Goal: Task Accomplishment & Management: Complete application form

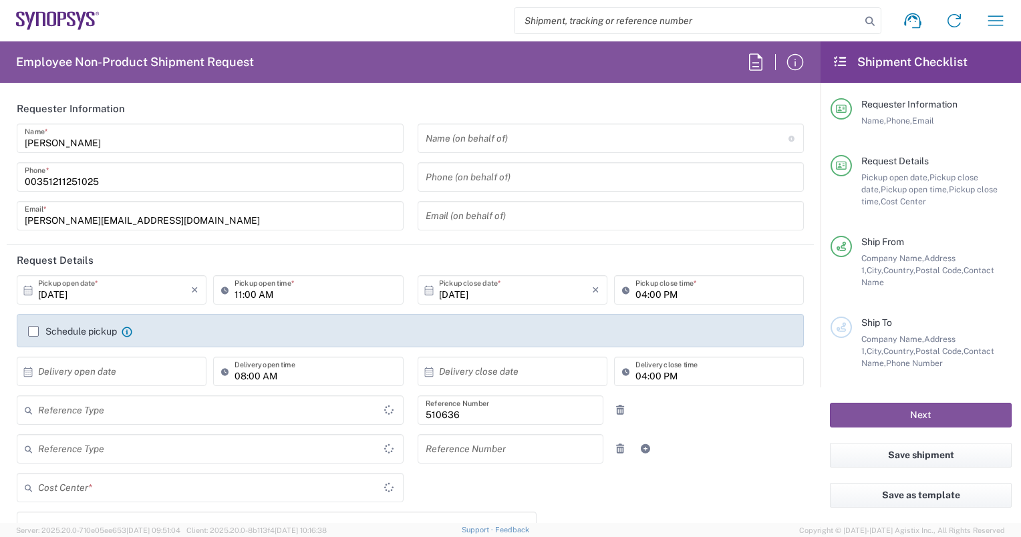
type input "PT90, SG, MSIP2, R&D 510636"
type input "Delivered at Place"
type input "Department"
type input "[GEOGRAPHIC_DATA]"
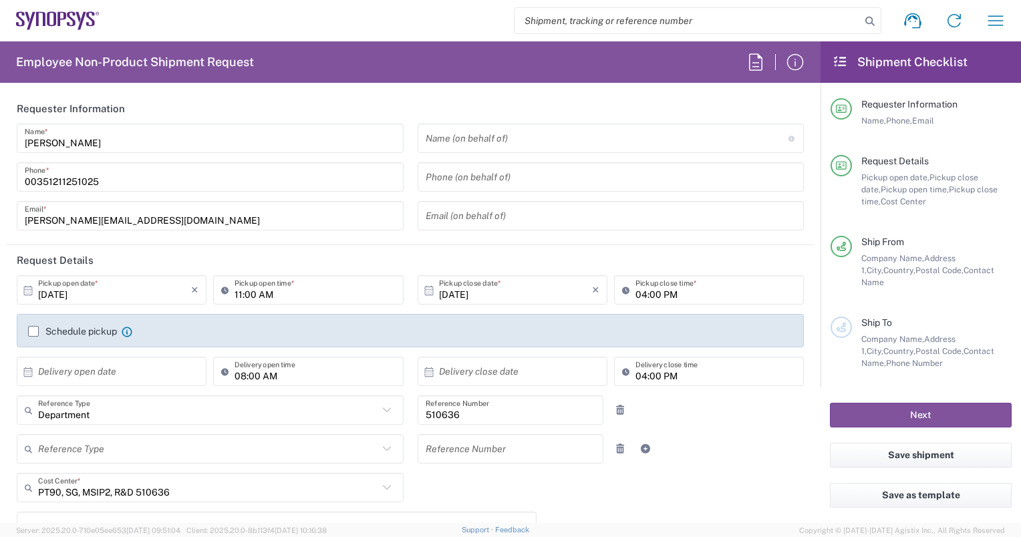
type input "Lisbon PT01"
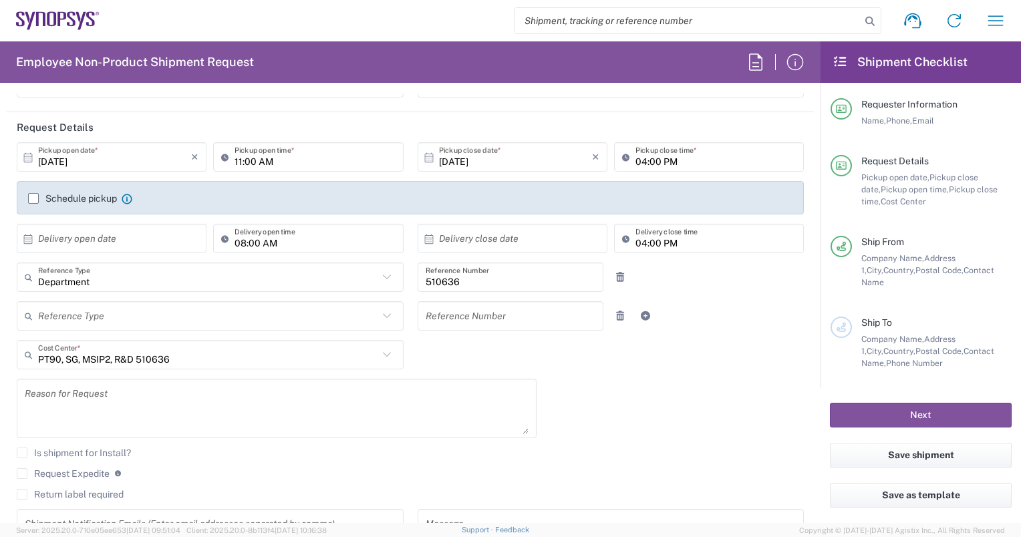
scroll to position [134, 0]
click at [29, 198] on label "Schedule pickup" at bounding box center [72, 197] width 89 height 11
click at [33, 198] on input "Schedule pickup" at bounding box center [33, 198] width 0 height 0
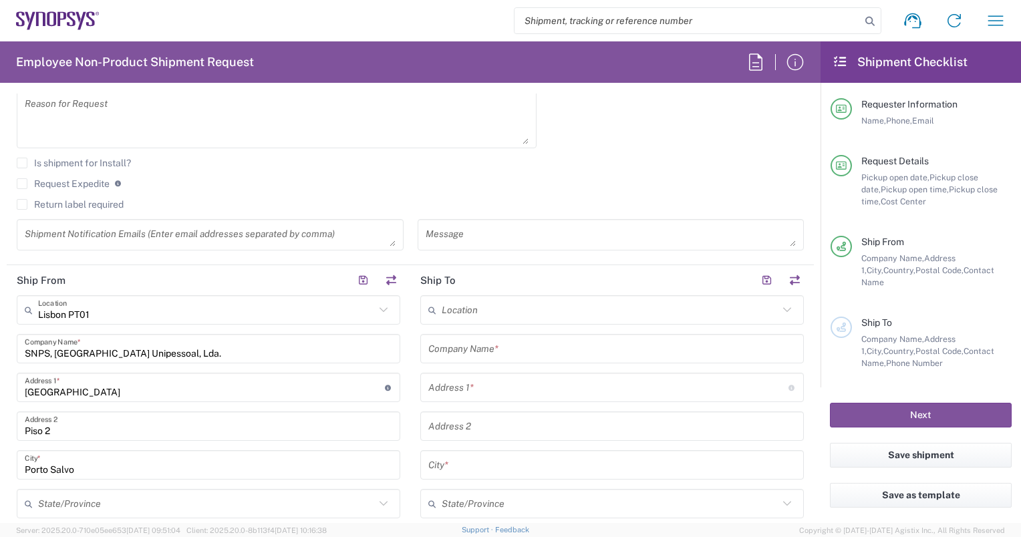
scroll to position [534, 0]
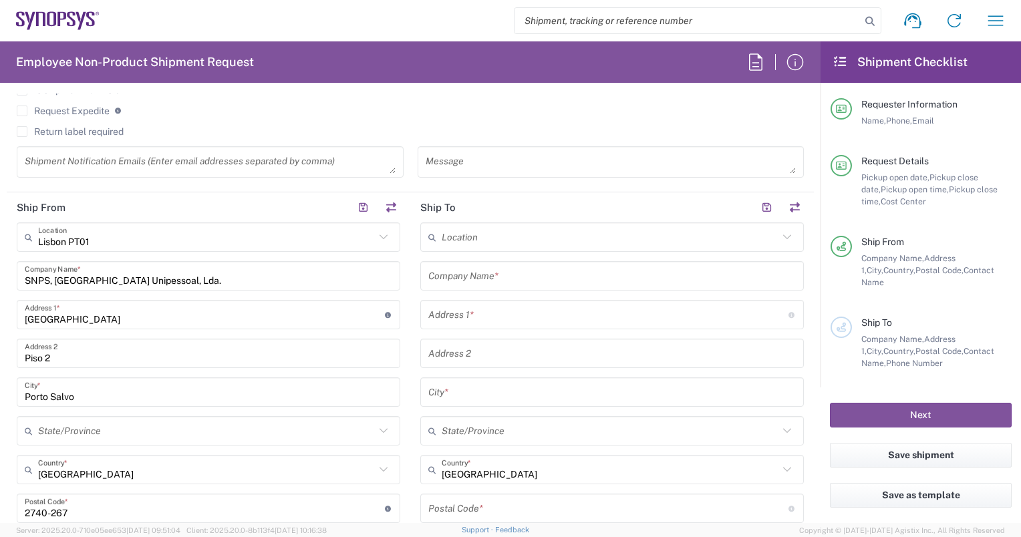
click at [457, 277] on input "text" at bounding box center [611, 276] width 367 height 23
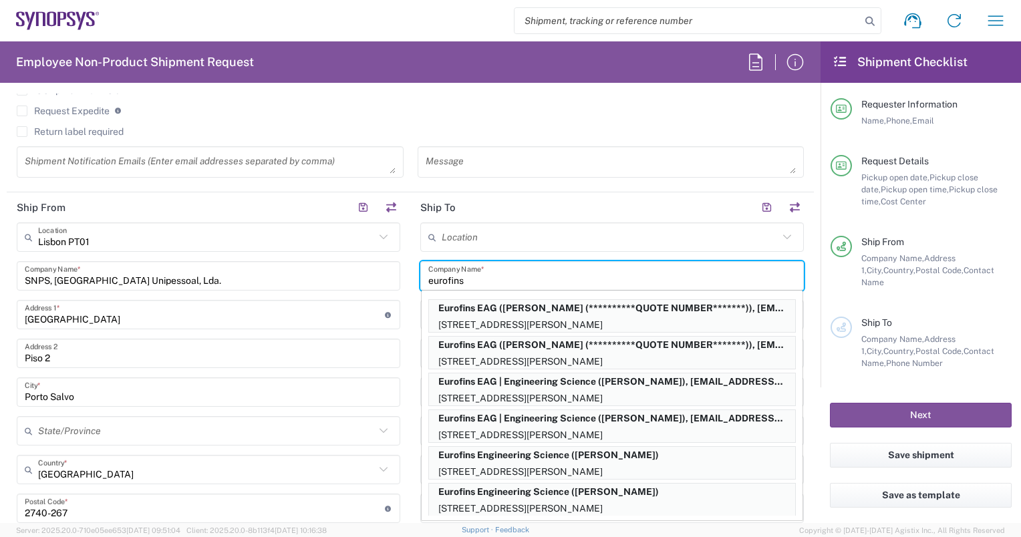
click at [485, 311] on p "**********" at bounding box center [612, 308] width 366 height 17
type input "Eurofins EAG"
type input "15 [PERSON_NAME]"
type input "Irvine"
type input "[GEOGRAPHIC_DATA]"
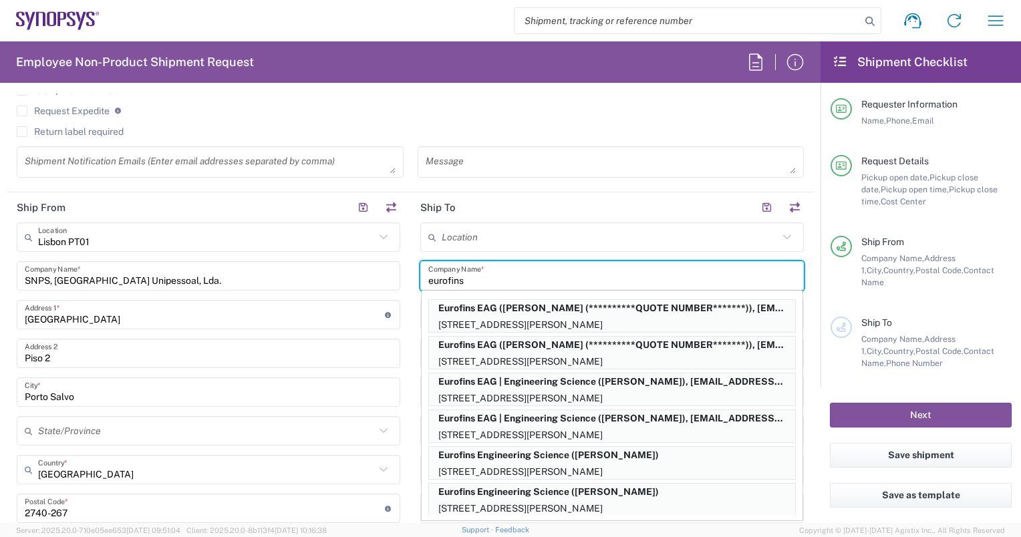
type input "92618"
type input "**********"
type input "[PHONE_NUMBER]"
type input "[EMAIL_ADDRESS][DOMAIN_NAME]"
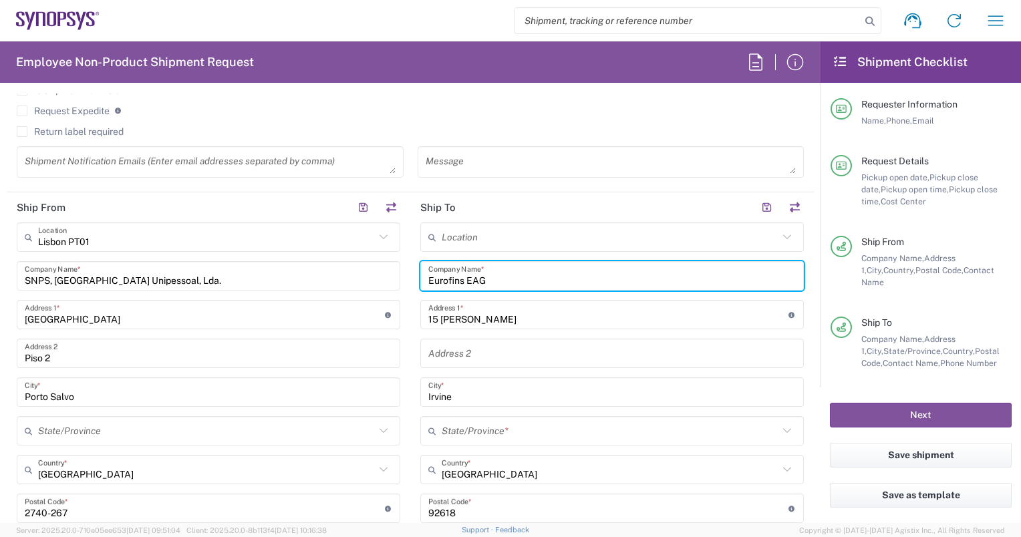
type input "[US_STATE]"
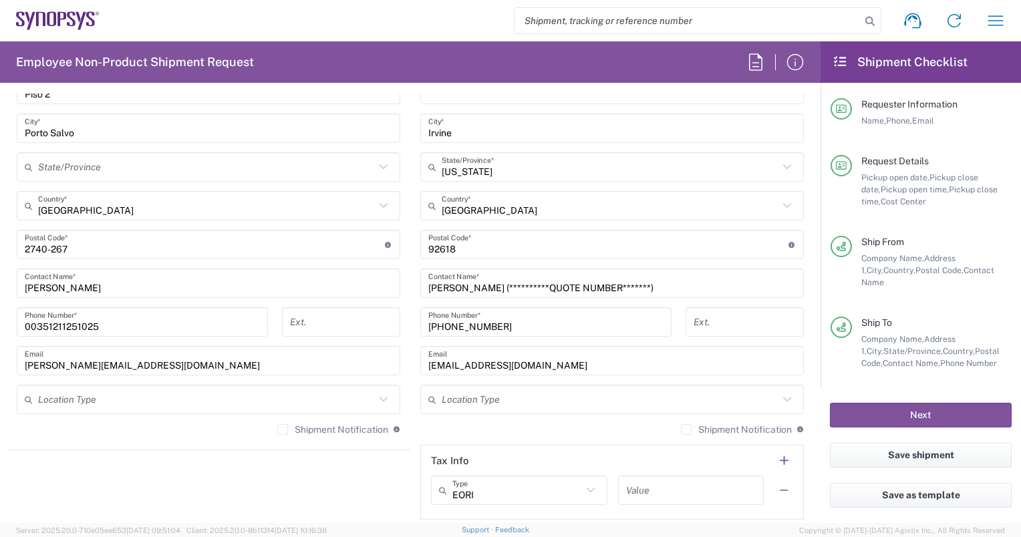
scroll to position [868, 0]
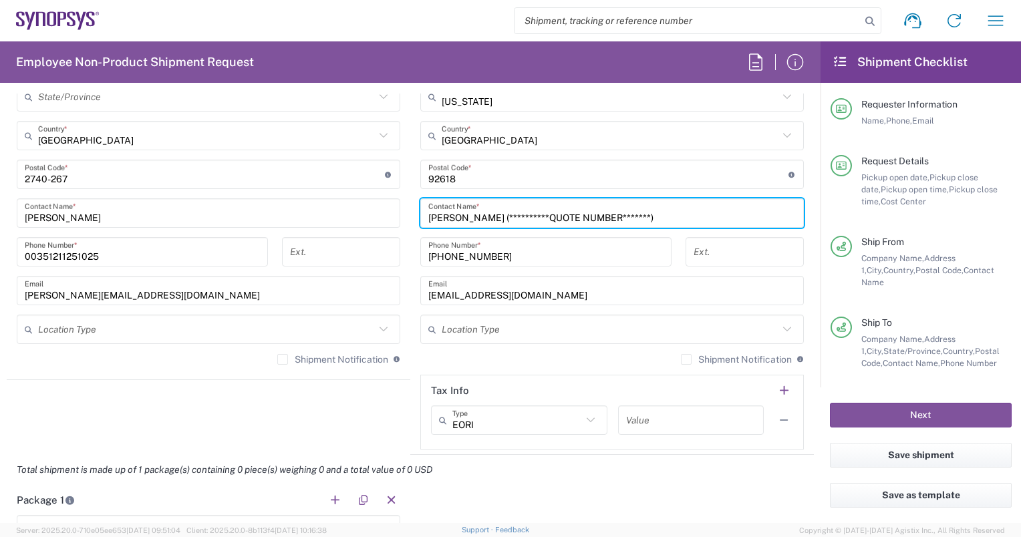
paste input "C/O EAG# M0QZE968 c/ PO4800026289; [PERSON_NAME]"
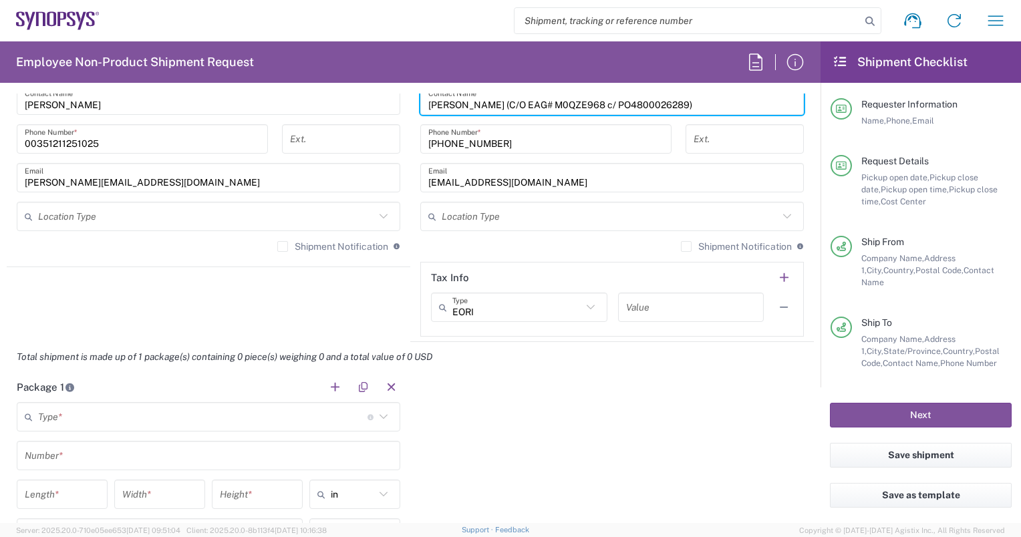
scroll to position [1136, 0]
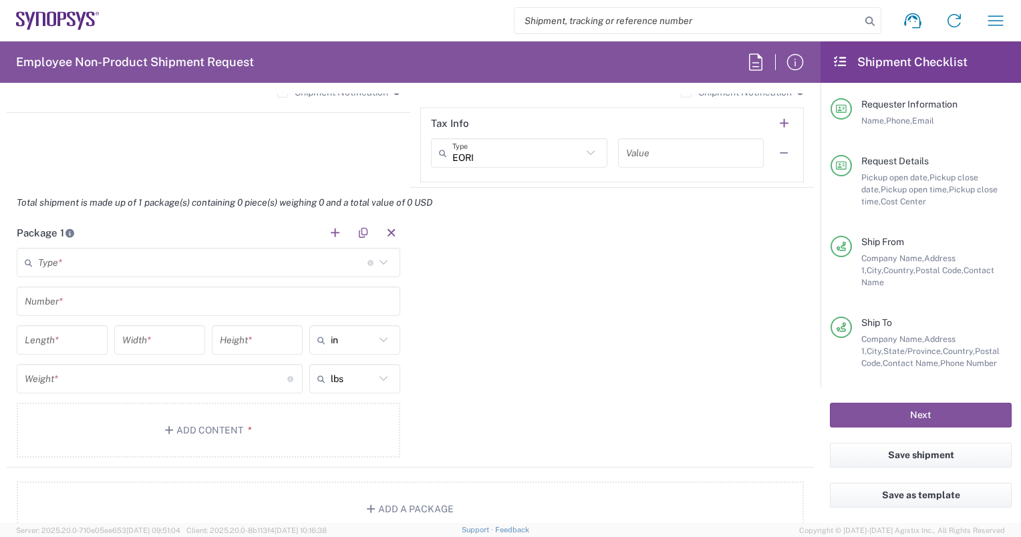
type input "[PERSON_NAME] (C/O EAG# M0QZE968 c/ PO4800026289)"
click at [24, 259] on div "Type * Material used to package goods" at bounding box center [208, 262] width 383 height 29
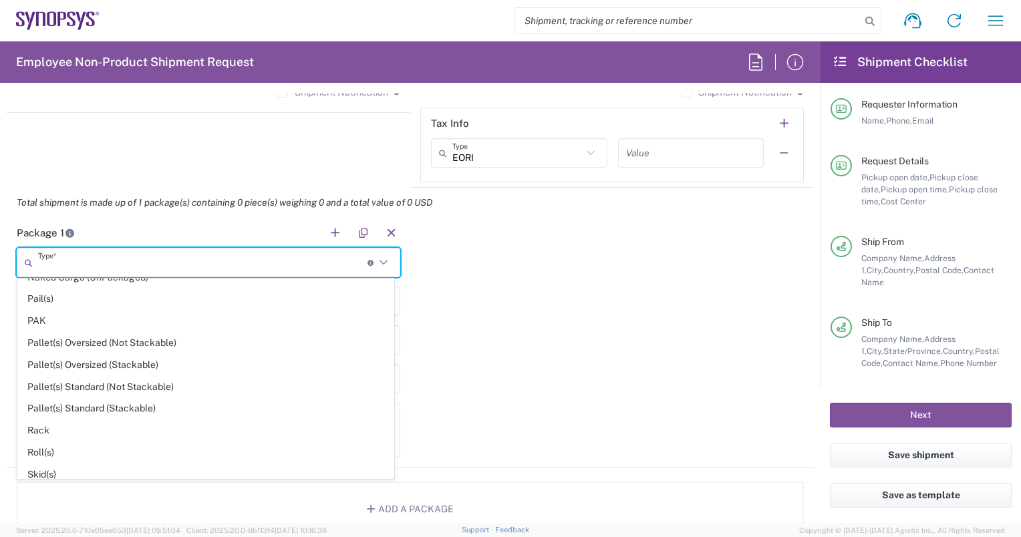
scroll to position [622, 0]
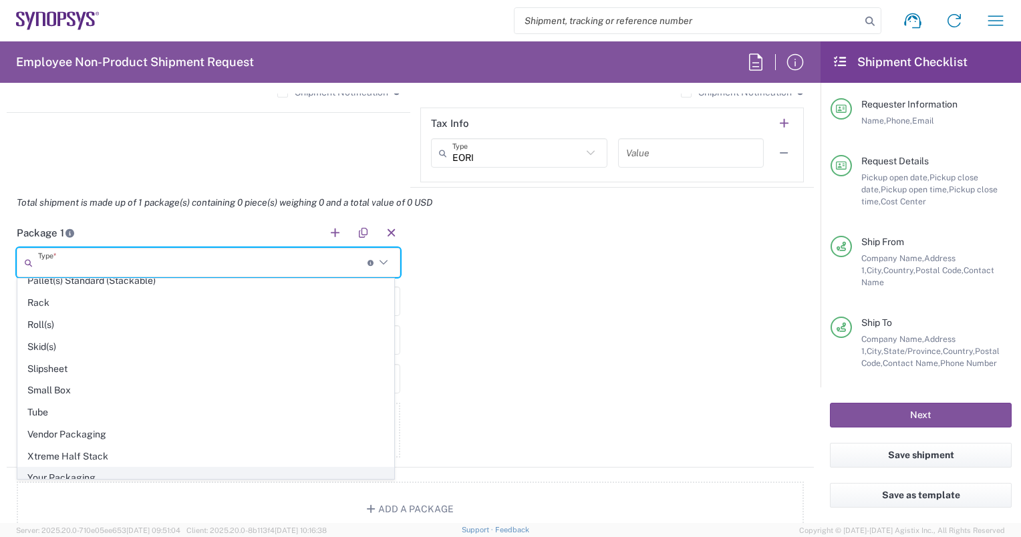
click at [48, 468] on span "Your Packaging" at bounding box center [205, 478] width 375 height 21
type input "Your Packaging"
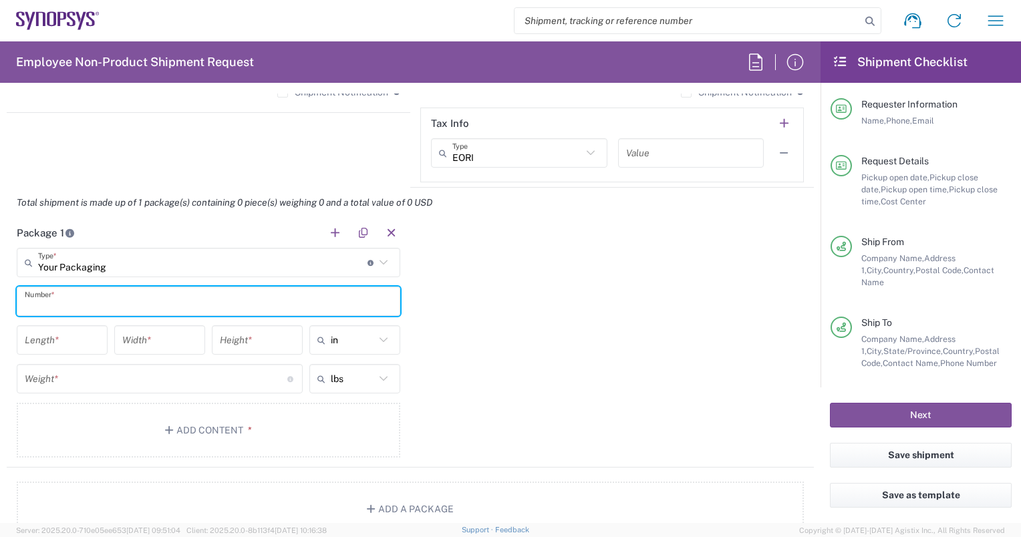
click at [73, 301] on input "text" at bounding box center [208, 301] width 367 height 23
type input "1"
click at [381, 341] on icon at bounding box center [383, 339] width 17 height 17
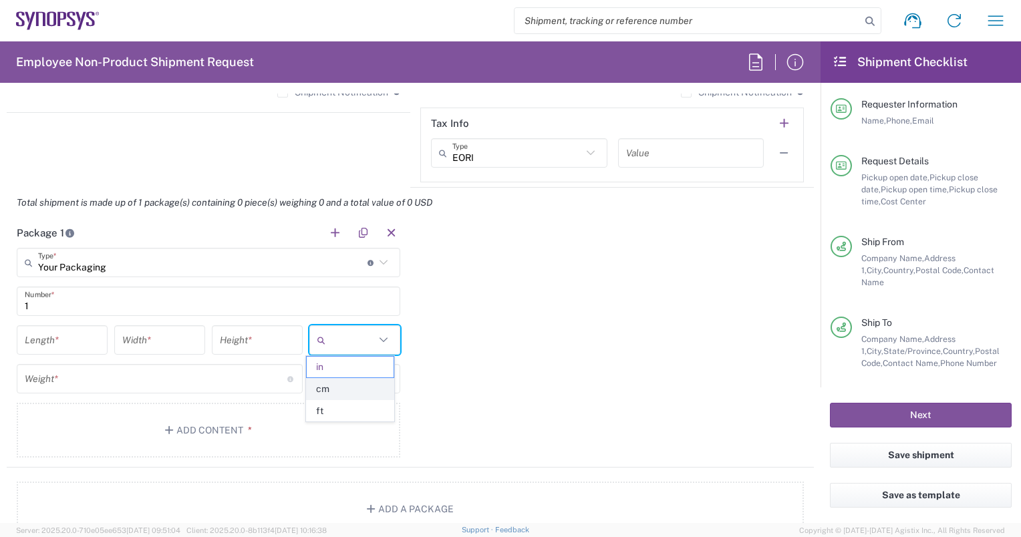
click at [337, 385] on span "cm" at bounding box center [350, 389] width 87 height 21
type input "cm"
click at [383, 376] on icon at bounding box center [383, 378] width 17 height 17
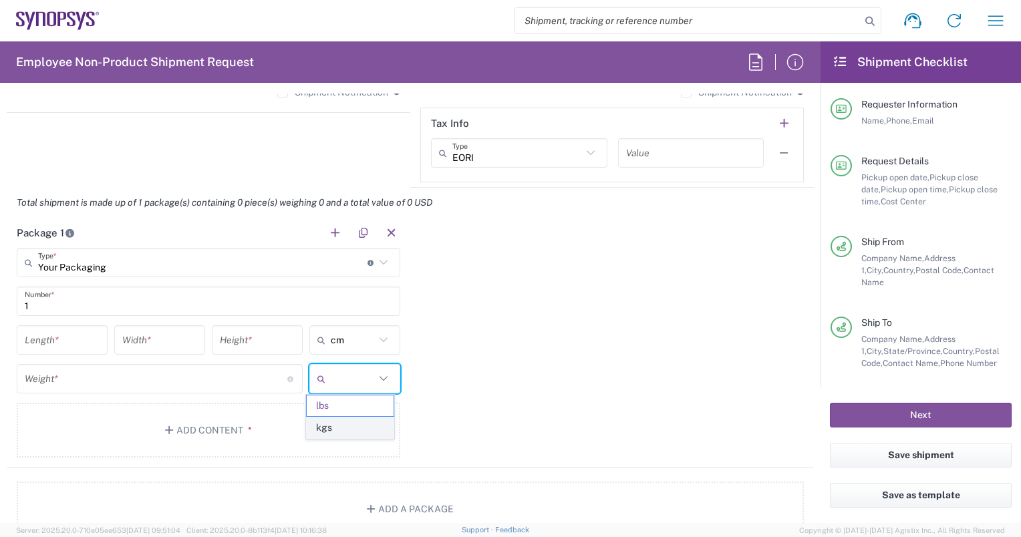
click at [345, 425] on span "kgs" at bounding box center [350, 428] width 87 height 21
type input "kgs"
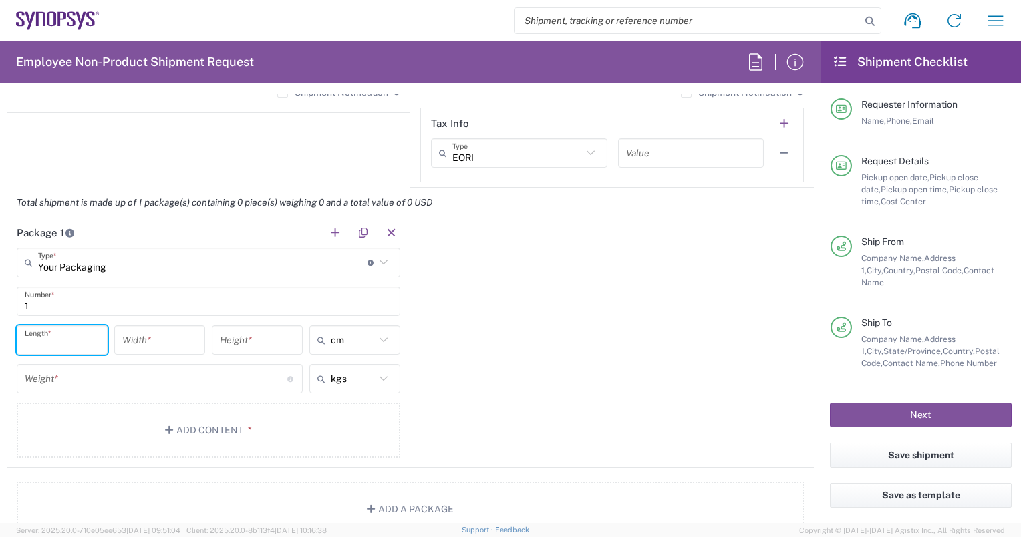
click at [75, 333] on input "number" at bounding box center [62, 340] width 75 height 23
type input "31.34"
drag, startPoint x: 142, startPoint y: 347, endPoint x: 144, endPoint y: 339, distance: 8.3
click at [142, 346] on input "number" at bounding box center [159, 340] width 75 height 23
type input "7.62"
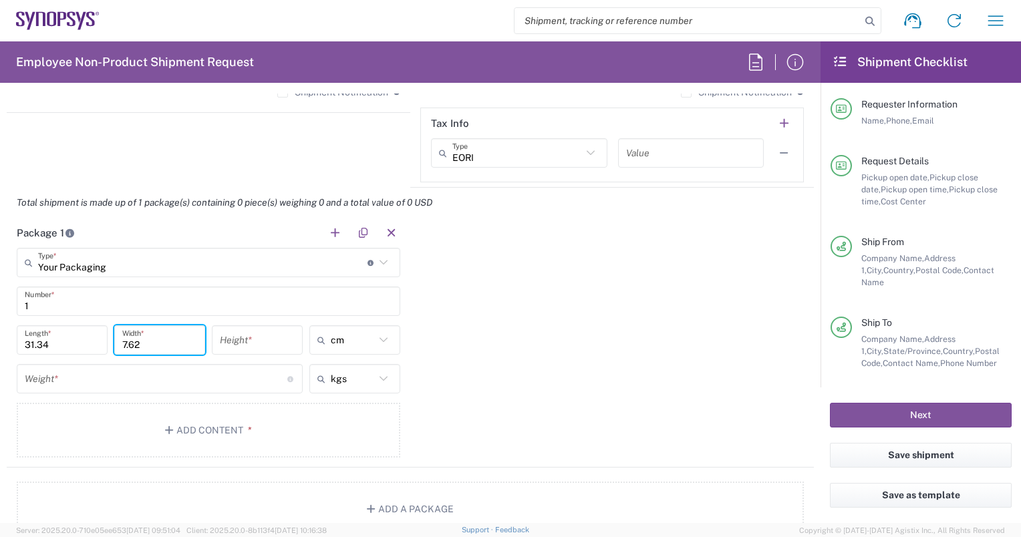
click at [259, 338] on input "number" at bounding box center [257, 340] width 75 height 23
type input "44.45"
click at [160, 377] on input "number" at bounding box center [156, 378] width 263 height 23
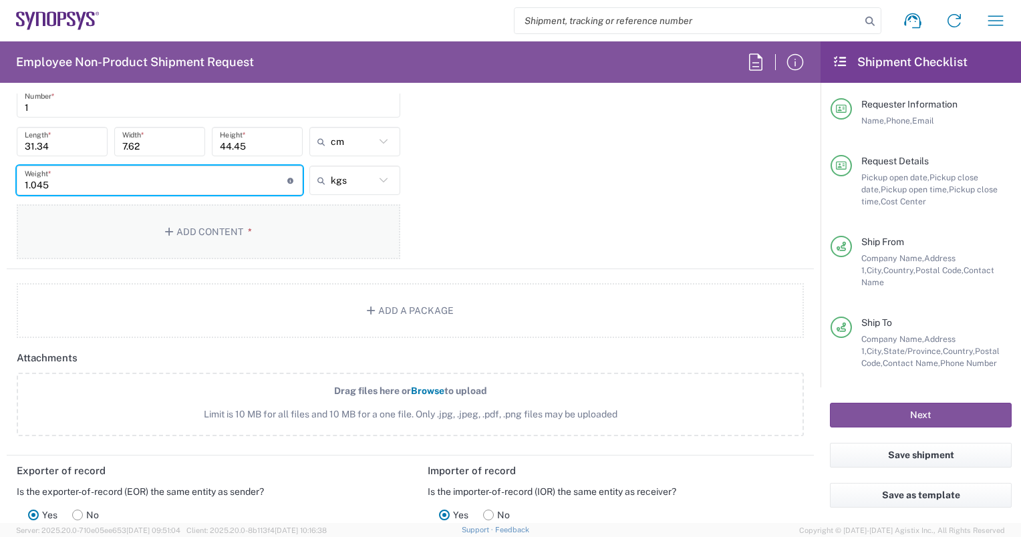
scroll to position [1403, 0]
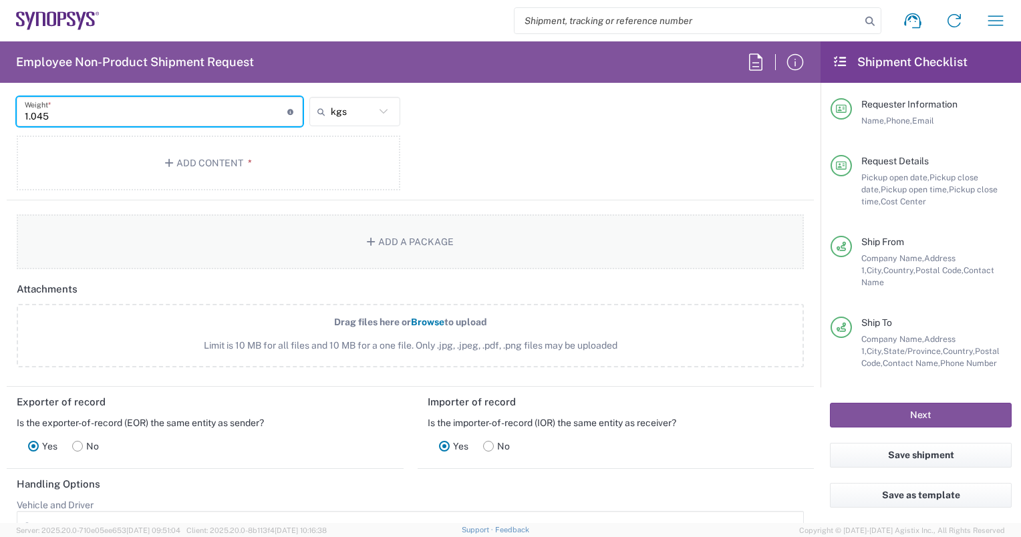
type input "1.045"
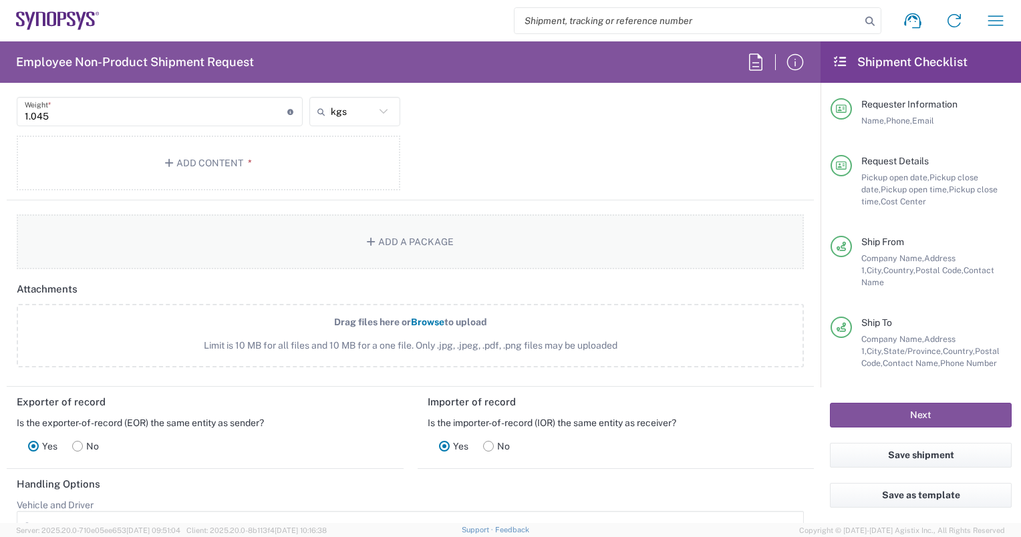
click at [382, 238] on button "Add a Package" at bounding box center [410, 241] width 787 height 55
click at [243, 158] on span "*" at bounding box center [247, 163] width 9 height 11
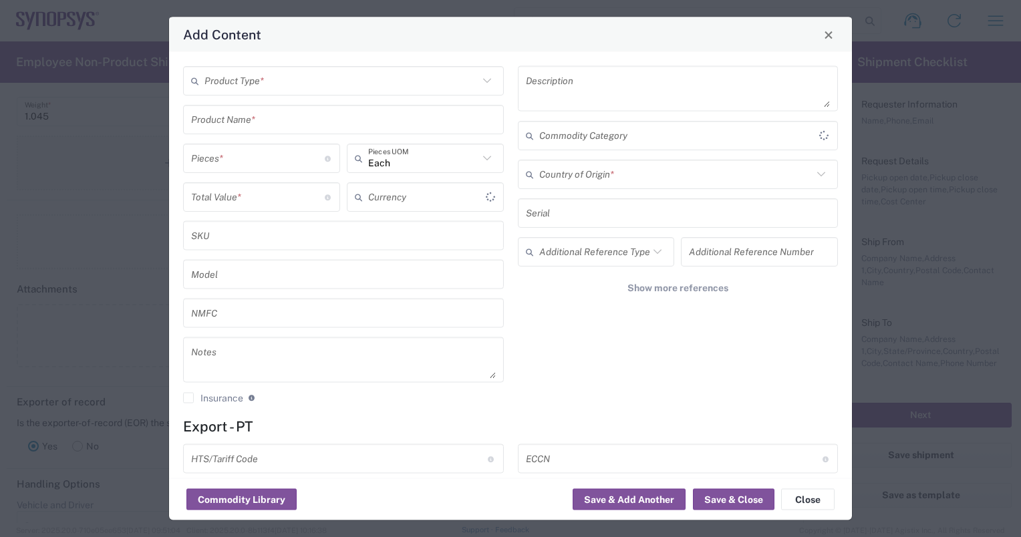
type input "US Dollar"
click at [797, 501] on button "Close" at bounding box center [807, 499] width 53 height 21
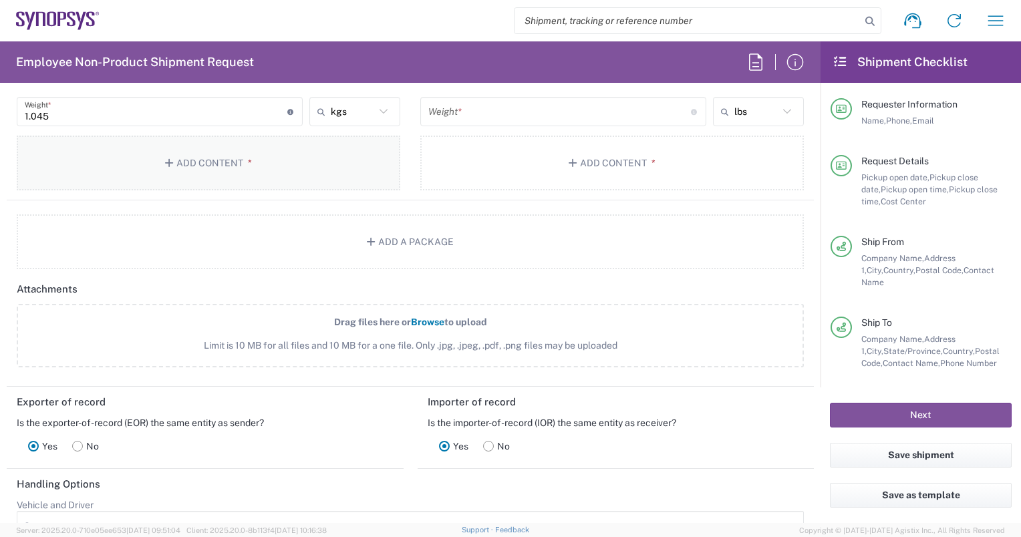
click at [205, 162] on button "Add Content *" at bounding box center [208, 163] width 383 height 55
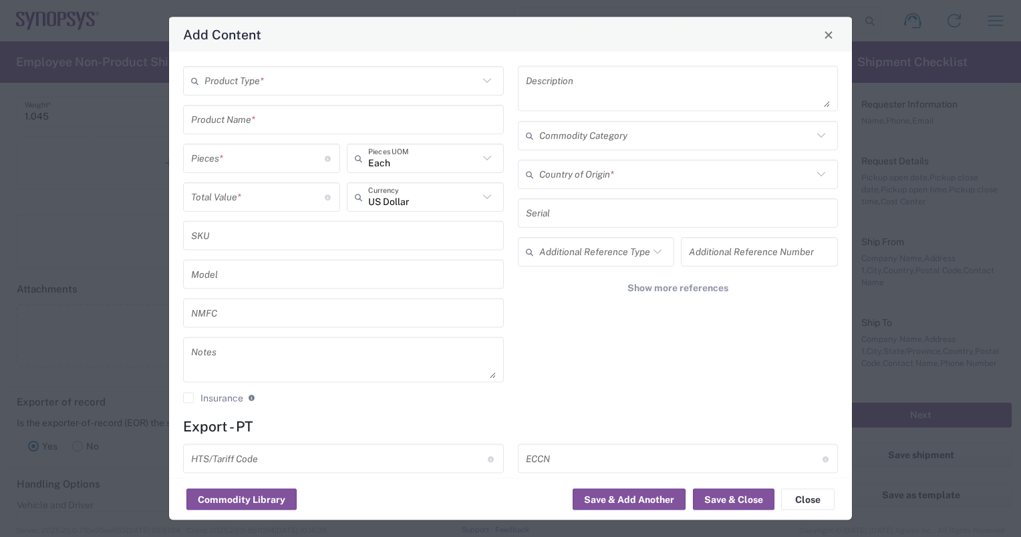
click at [269, 74] on input "text" at bounding box center [341, 80] width 274 height 23
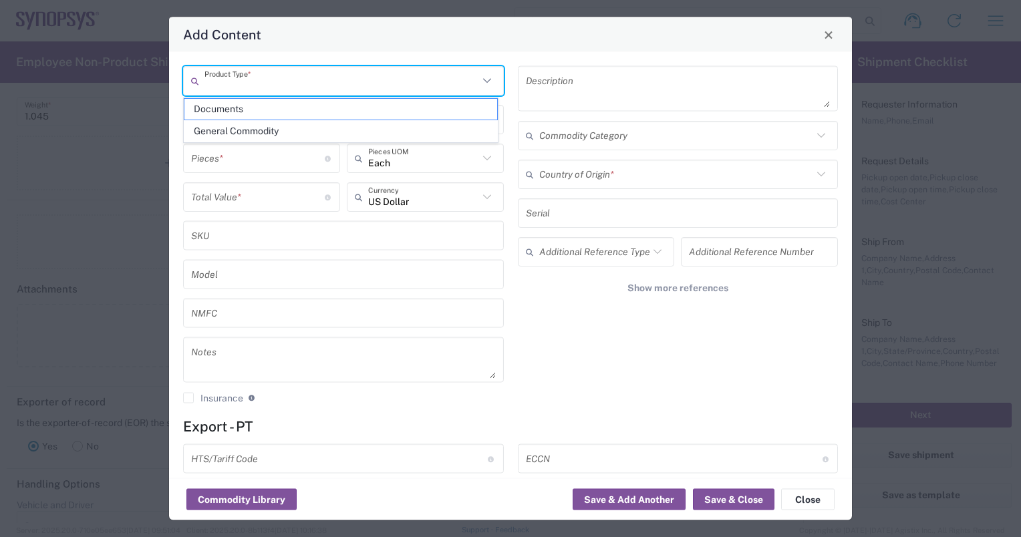
paste input ": n240 TC1 C10 SS8LPU IC Samples"
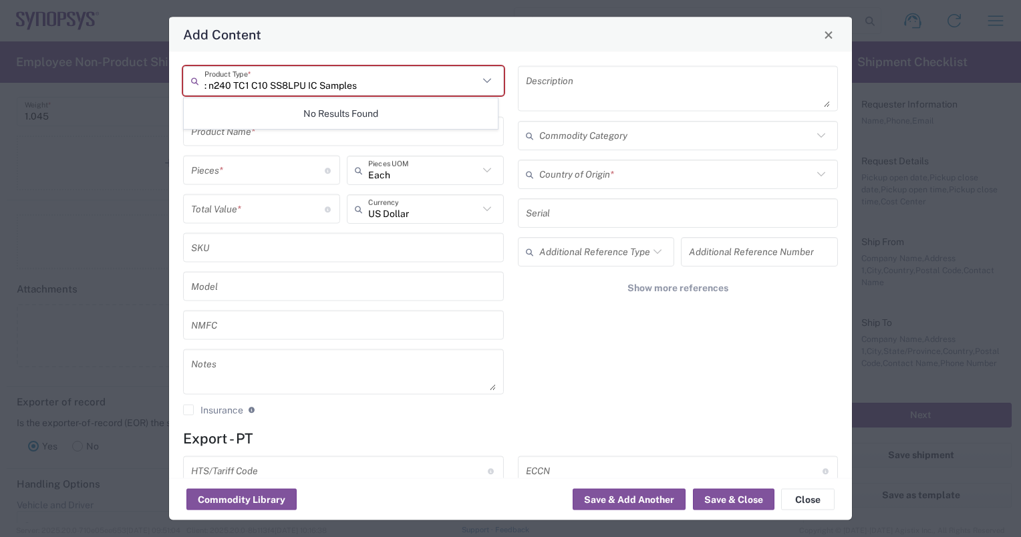
click at [206, 84] on input ": n240 TC1 C10 SS8LPU IC Samples" at bounding box center [341, 80] width 274 height 23
type input "n240 TC1 C10 SS8LPU IC Samples"
click at [481, 79] on icon at bounding box center [486, 80] width 17 height 17
drag, startPoint x: 361, startPoint y: 81, endPoint x: 199, endPoint y: 87, distance: 162.4
click at [199, 87] on div "n240 TC1 C10 SS8LPU IC Samples Product Type *" at bounding box center [343, 80] width 321 height 29
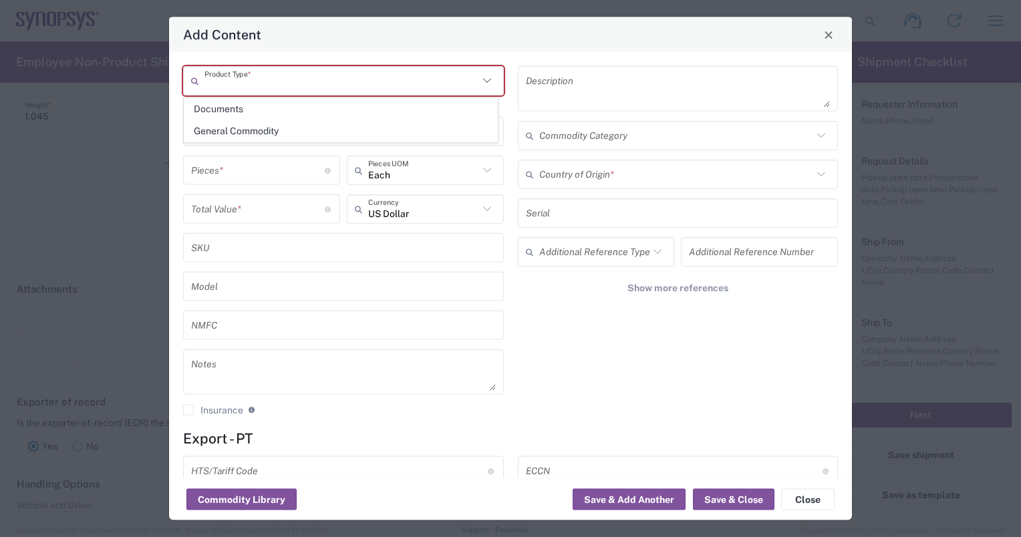
click at [480, 82] on icon at bounding box center [486, 80] width 17 height 17
click at [482, 82] on icon at bounding box center [486, 80] width 8 height 5
click at [242, 77] on input "text" at bounding box center [341, 80] width 274 height 23
paste input ": n240 TC1 C10 SS8LPU IC Samples"
click at [206, 84] on input ": n240 TC1 C10 SS8LPU IC Samples" at bounding box center [341, 80] width 274 height 23
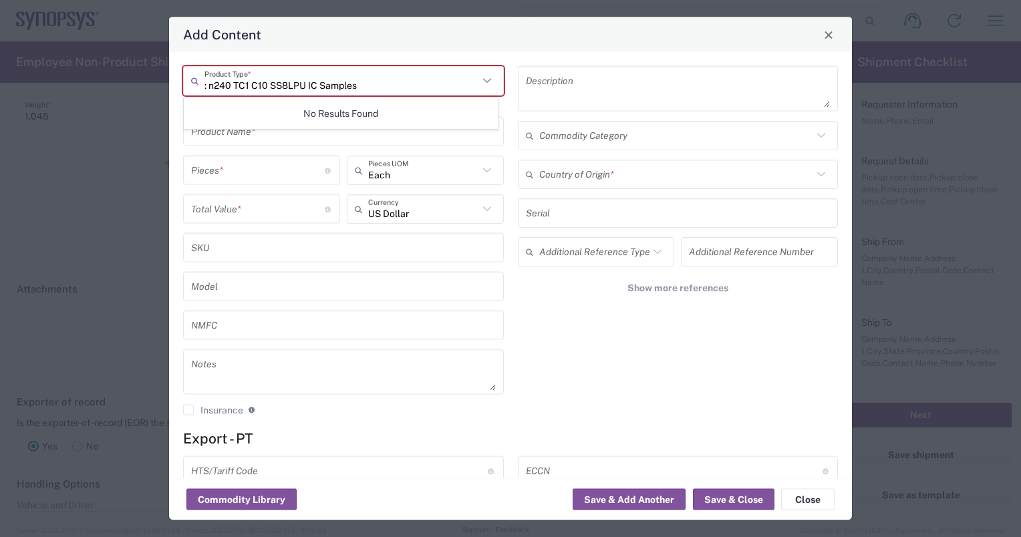
type input "n240 TC1 C10 SS8LPU IC Samples"
drag, startPoint x: 355, startPoint y: 82, endPoint x: 204, endPoint y: 82, distance: 151.0
click at [204, 82] on input "n240 TC1 C10 SS8LPU IC Samples" at bounding box center [341, 80] width 274 height 23
click at [231, 367] on textarea at bounding box center [343, 371] width 305 height 37
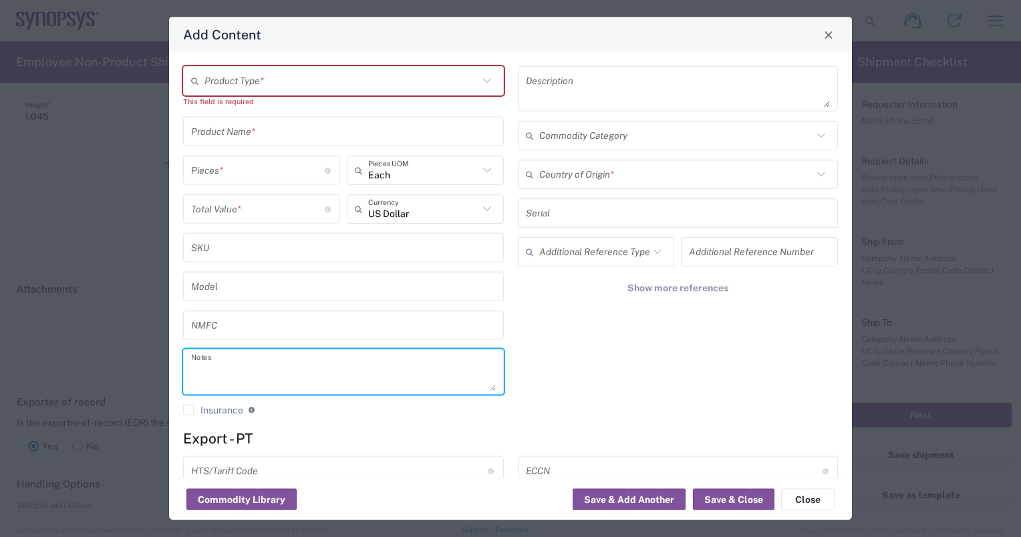
paste textarea ": n240 TC1 C10 SS8LPU IC Samples"
type textarea ": n240 TC1 C10 SS8LPU IC Samples"
click at [243, 170] on input "number" at bounding box center [258, 169] width 134 height 23
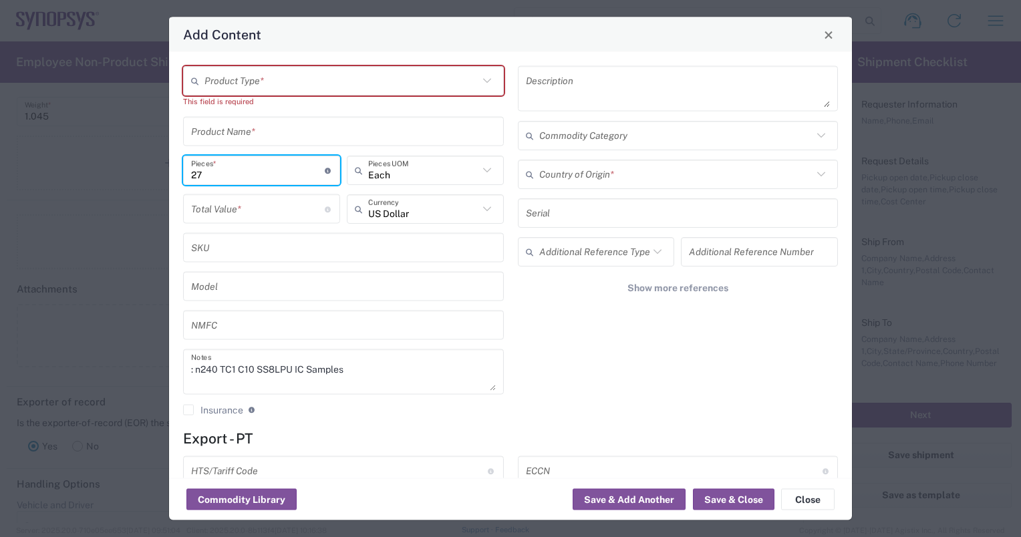
type input "27"
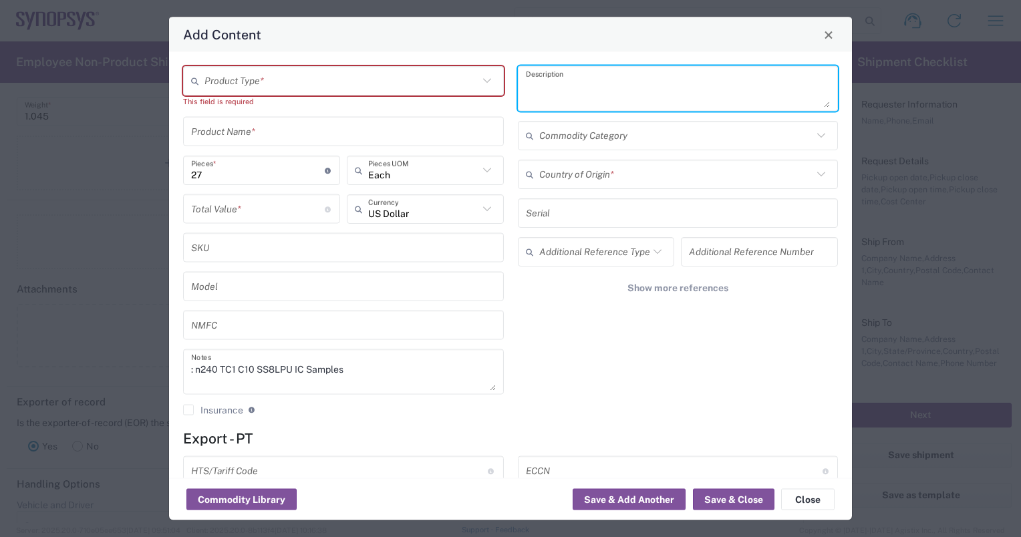
click at [529, 82] on textarea at bounding box center [678, 88] width 305 height 37
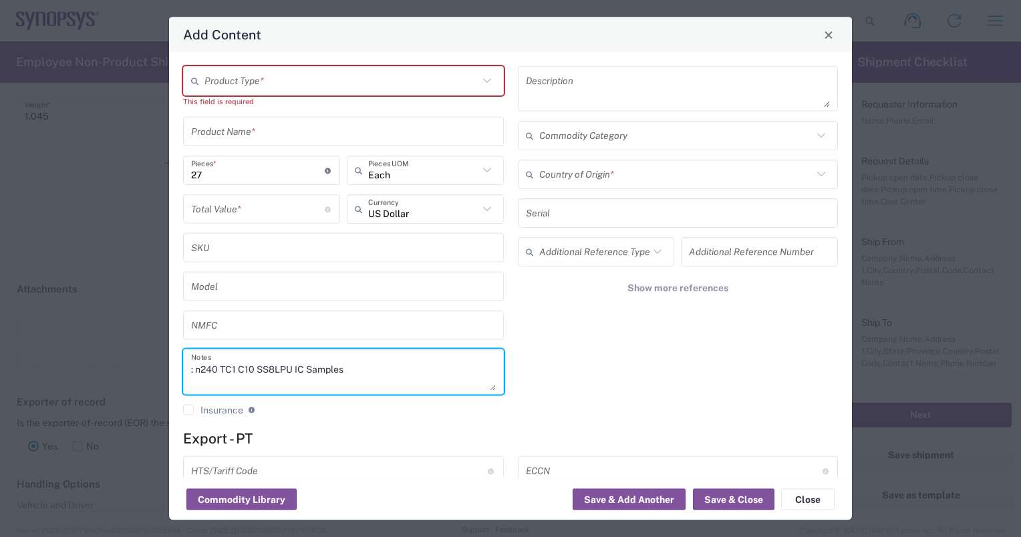
click at [194, 367] on textarea ": n240 TC1 C10 SS8LPU IC Samples" at bounding box center [343, 371] width 305 height 37
type textarea "n240 TC1 C10 SS8LPU IC Samples"
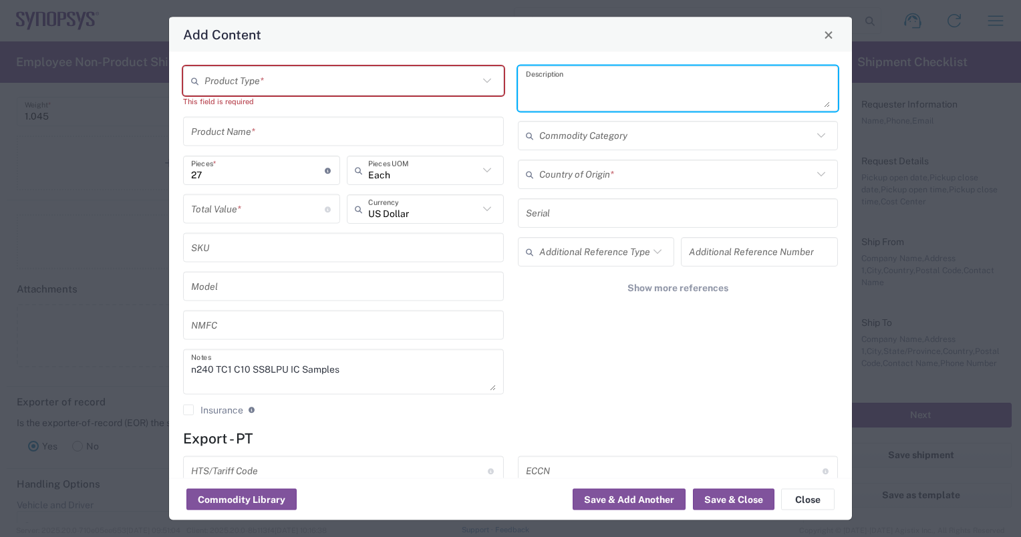
paste textarea ": n240 TC1 C10 SS8LPU IC Samples"
click at [526, 86] on textarea ": n240 TC1 C10 SS8LPU IC Samples" at bounding box center [678, 88] width 305 height 37
type textarea "n240 TC1 C10 SS8LPU IC Samples"
click at [561, 168] on input "text" at bounding box center [676, 173] width 274 height 23
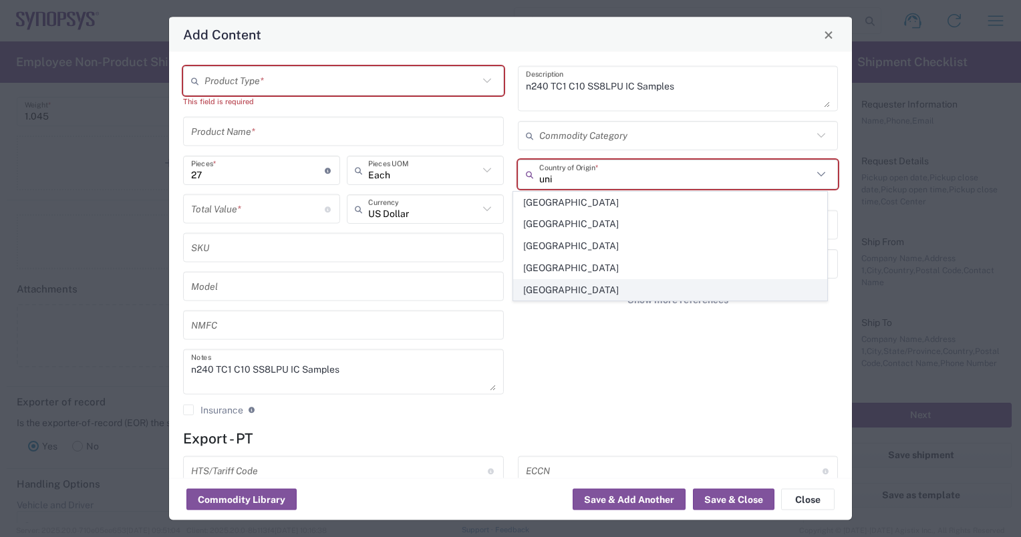
click at [549, 287] on span "[GEOGRAPHIC_DATA]" at bounding box center [670, 290] width 313 height 21
type input "[GEOGRAPHIC_DATA]"
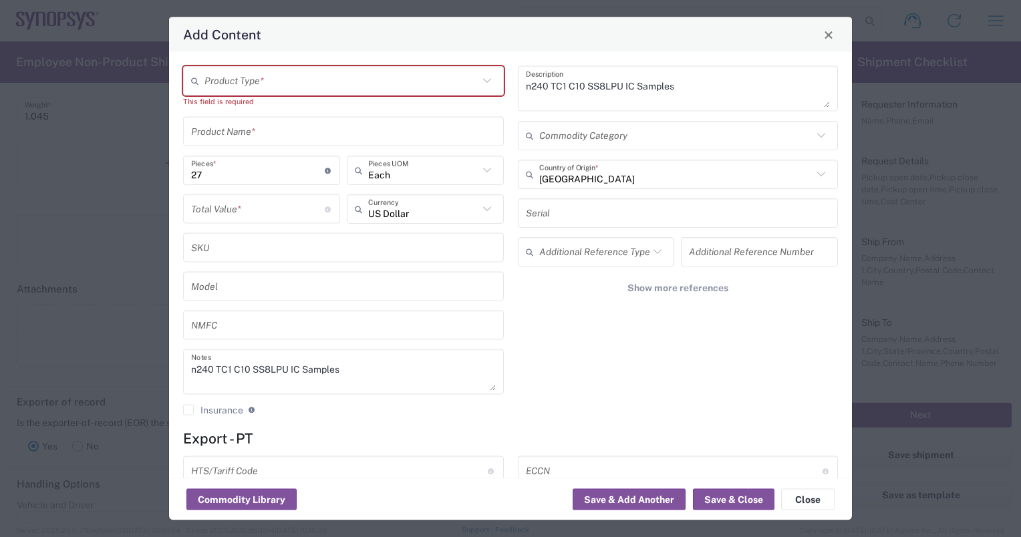
click at [257, 210] on input "number" at bounding box center [258, 208] width 134 height 23
type input "6602.58"
click at [359, 267] on div "Product Type * This field is required Product Name * 27 Pieces * Number of piec…" at bounding box center [343, 245] width 335 height 359
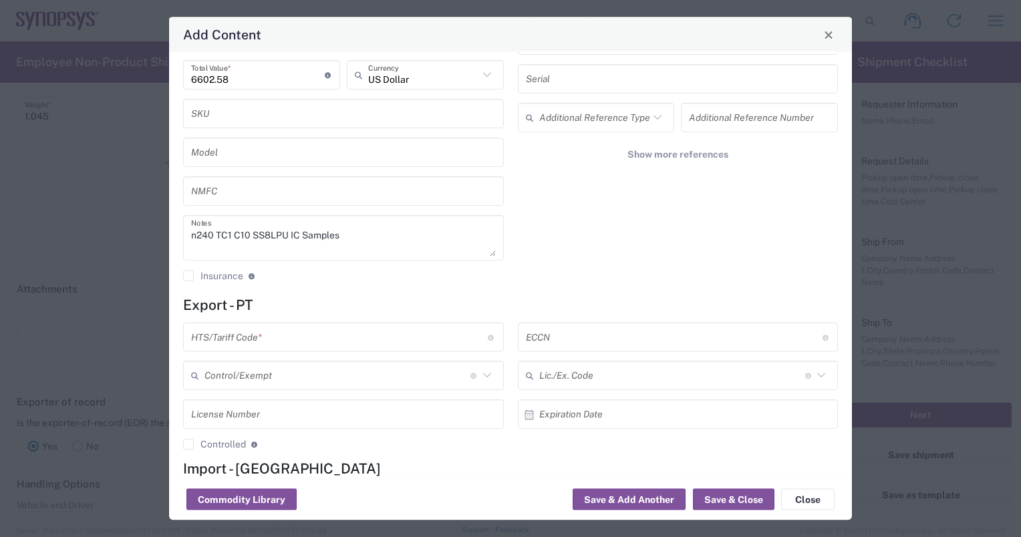
scroll to position [200, 0]
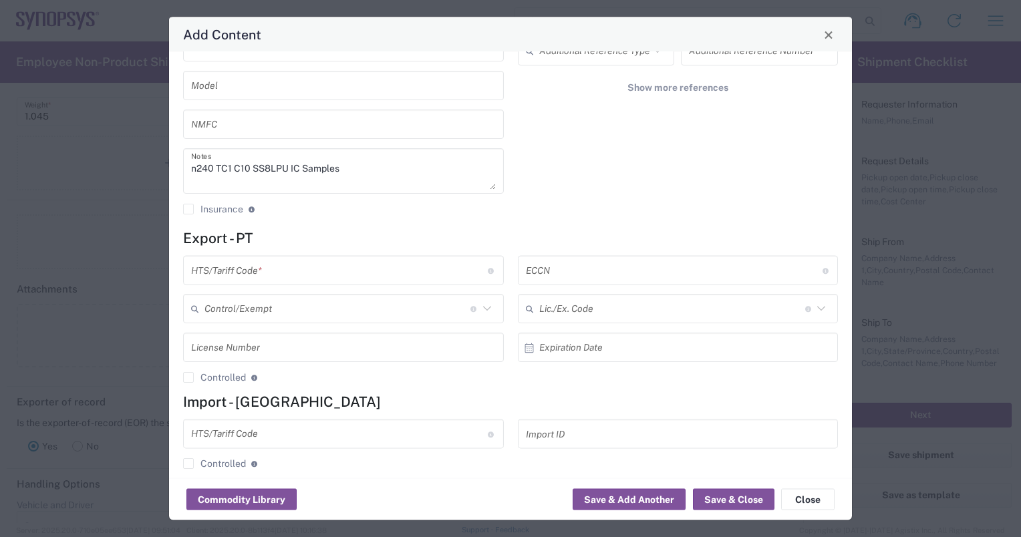
click at [577, 273] on input "text" at bounding box center [674, 270] width 297 height 23
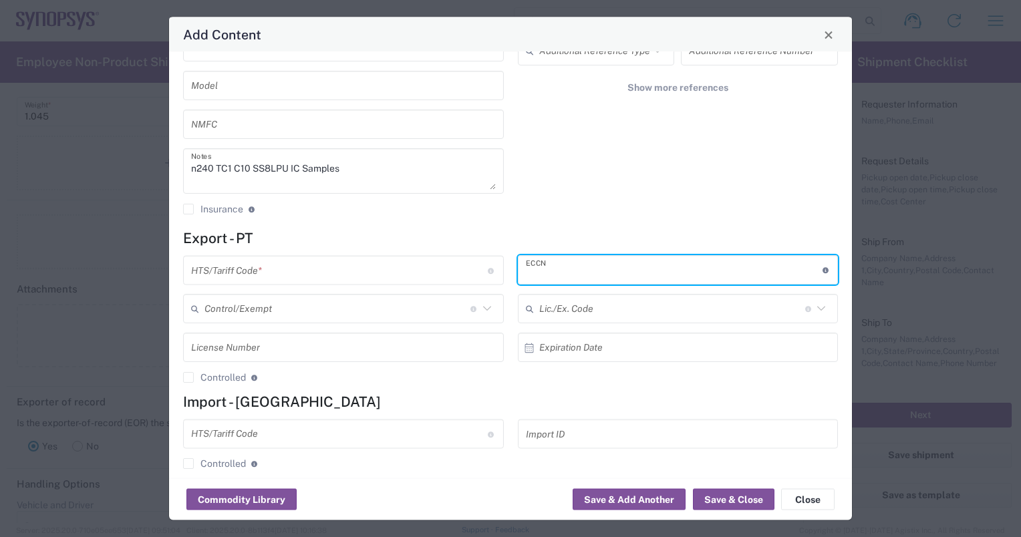
paste input "5A991"
type input "5A991"
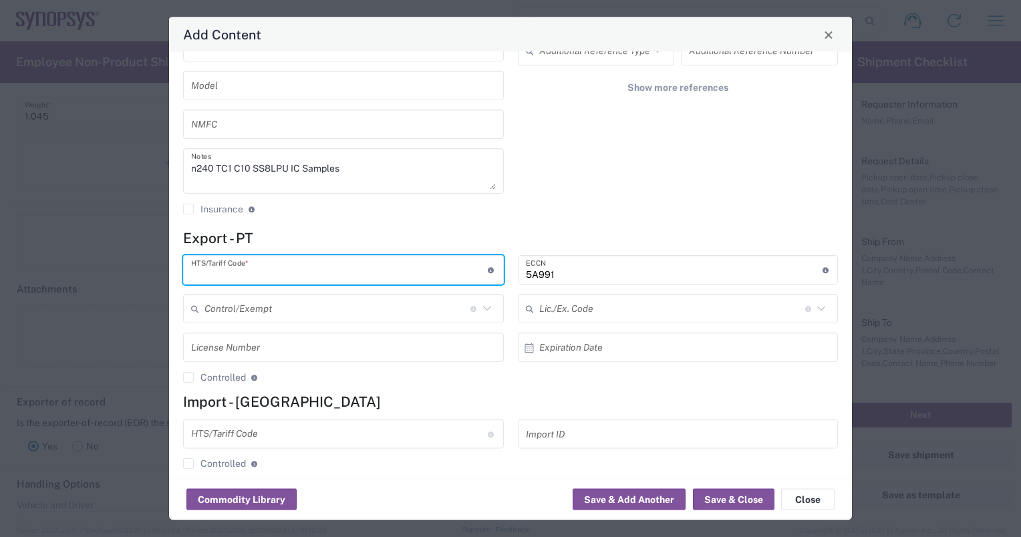
paste input "8542.31.9000"
type input "8542.31.9000"
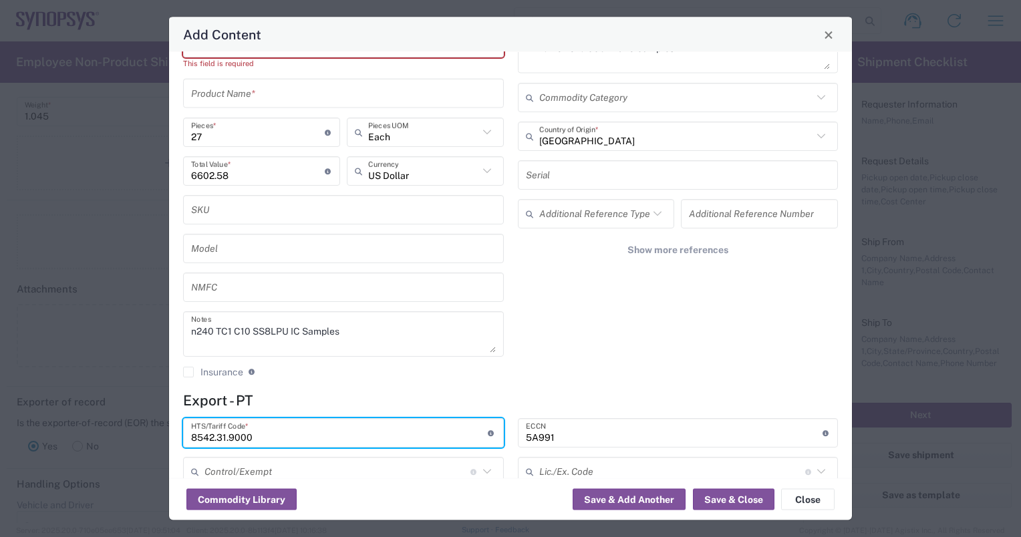
scroll to position [0, 0]
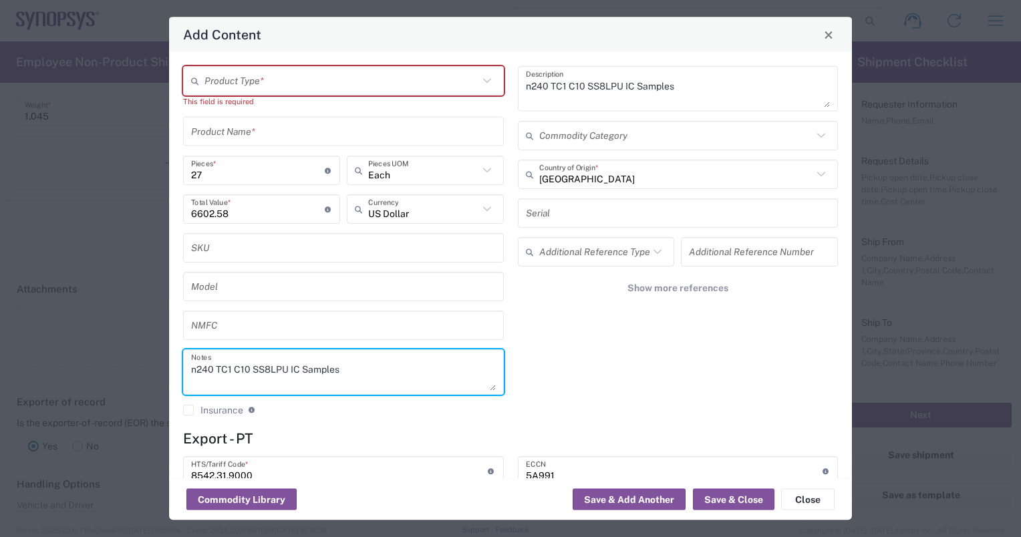
drag, startPoint x: 355, startPoint y: 366, endPoint x: 190, endPoint y: 374, distance: 165.9
click at [190, 374] on div "n240 TC1 C10 SS8LPU IC Samples Notes" at bounding box center [343, 371] width 321 height 45
paste textarea "n240 TC1 project is a C10 product including multi-protocol: Ethernet, PCIe, USB."
type textarea "n240 TC1 project is a C10 product including multi-protocol: Ethernet, PCIe, USB."
click at [486, 81] on icon at bounding box center [486, 80] width 17 height 17
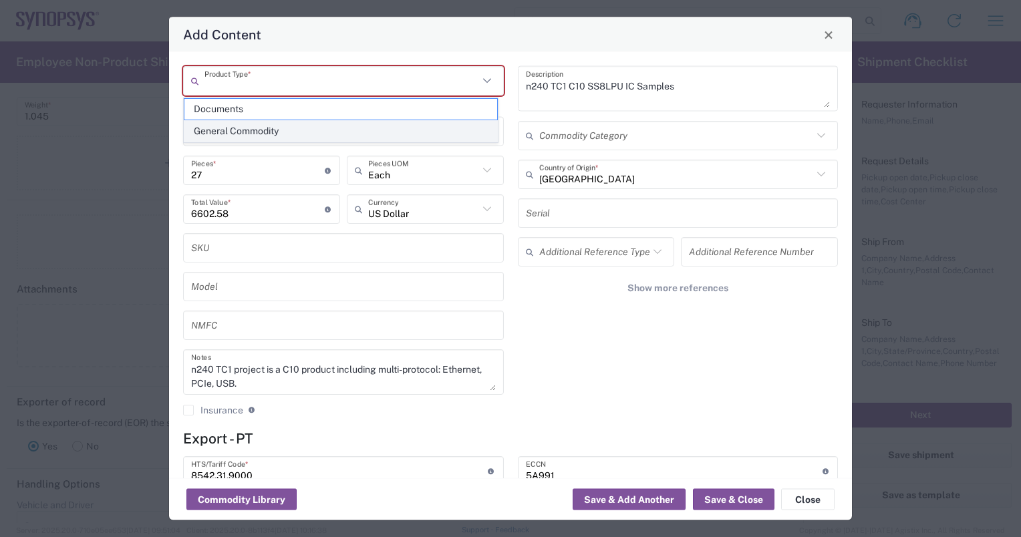
click at [263, 131] on span "General Commodity" at bounding box center [340, 131] width 313 height 21
type input "General Commodity"
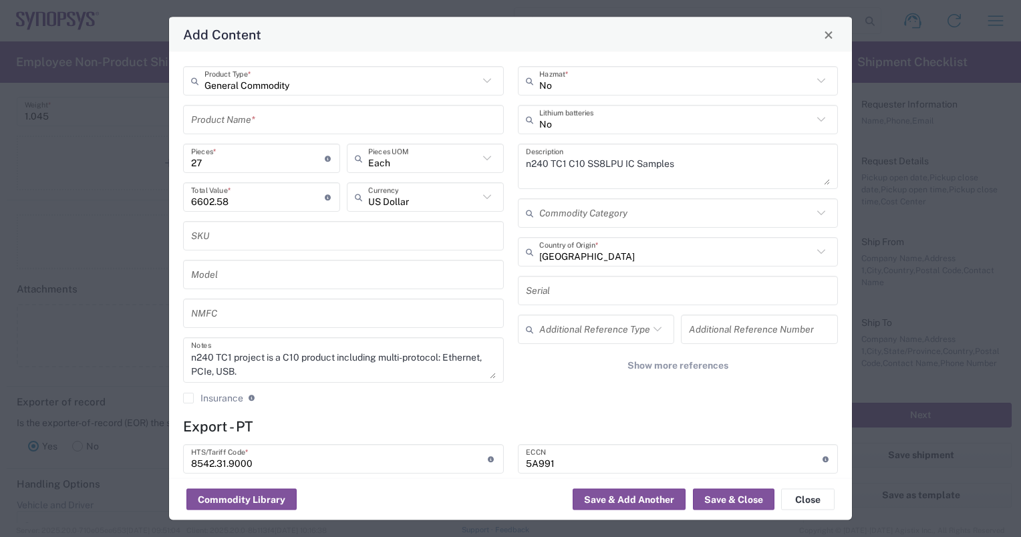
click at [289, 118] on input "text" at bounding box center [343, 119] width 305 height 23
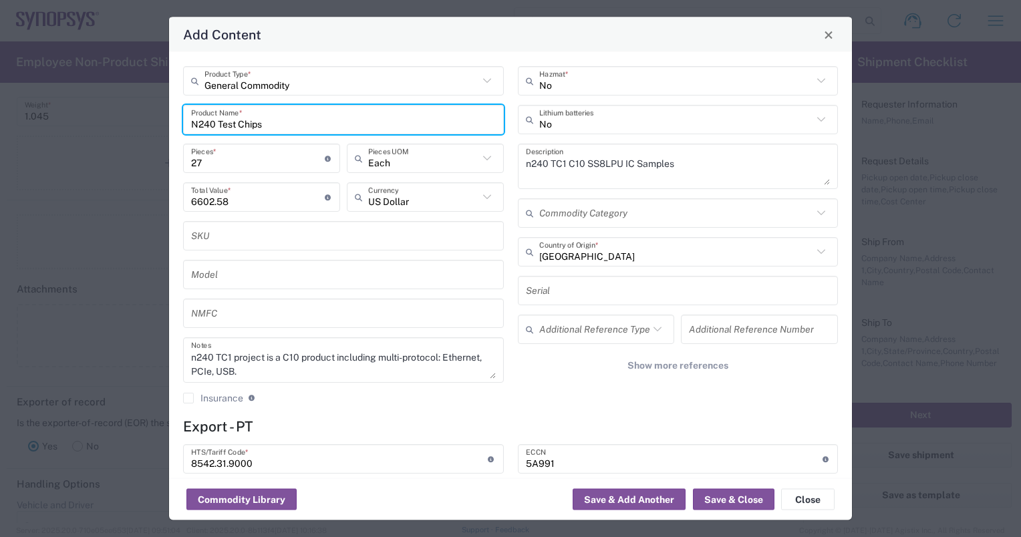
type input "N240 Test Chips"
click at [404, 238] on input "text" at bounding box center [343, 235] width 305 height 23
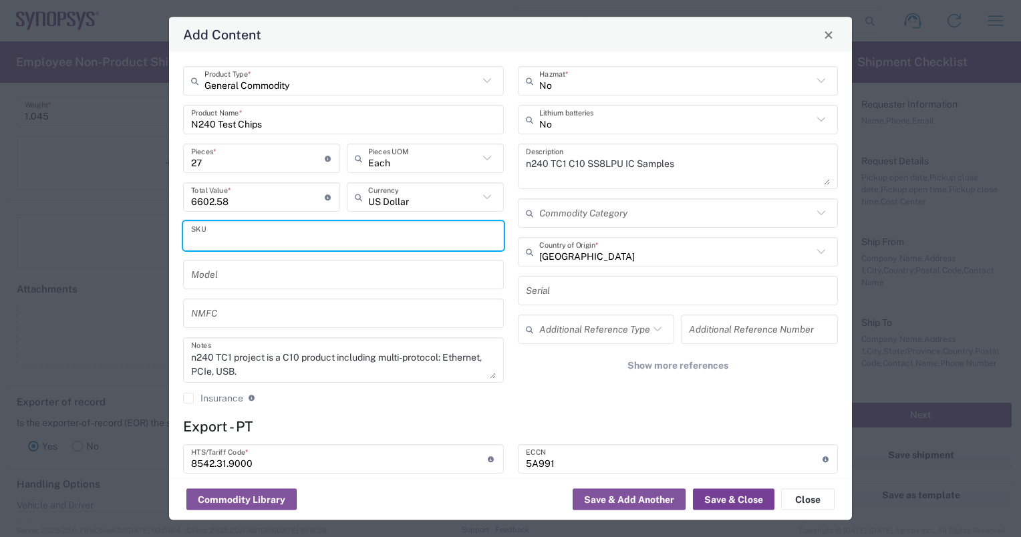
click at [715, 497] on button "Save & Close" at bounding box center [733, 499] width 81 height 21
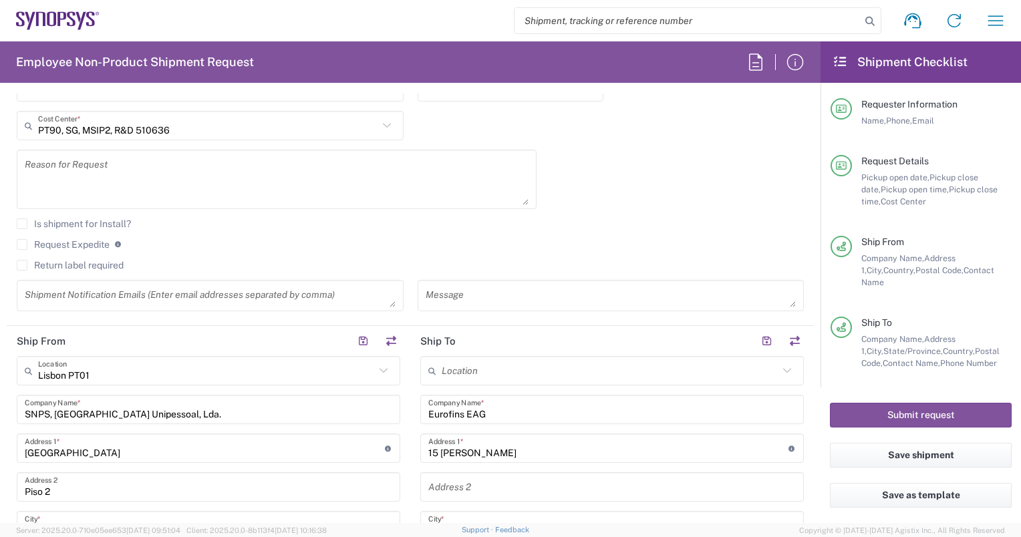
scroll to position [334, 0]
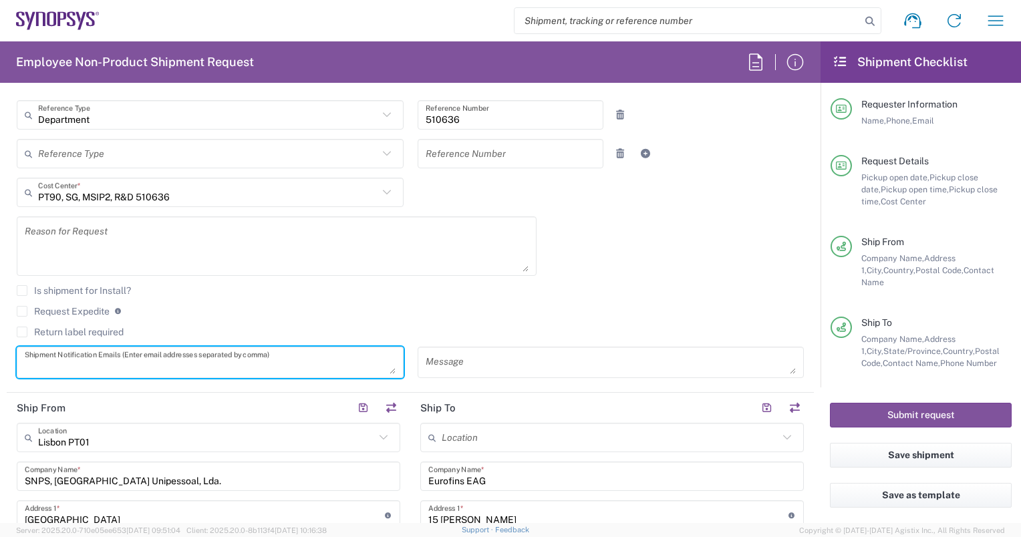
click at [27, 357] on textarea at bounding box center [210, 362] width 371 height 23
paste textarea "[EMAIL_ADDRESS][DOMAIN_NAME]"
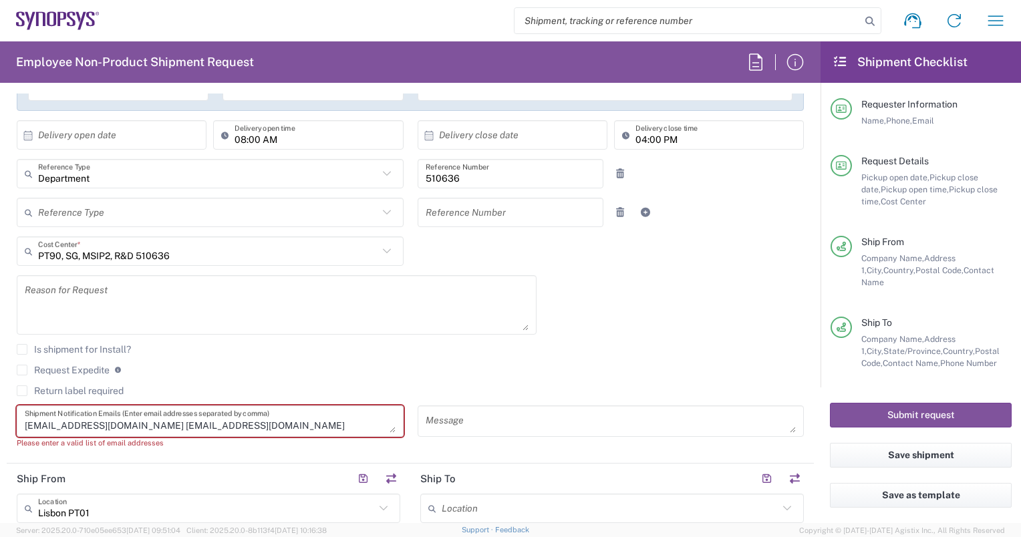
scroll to position [267, 0]
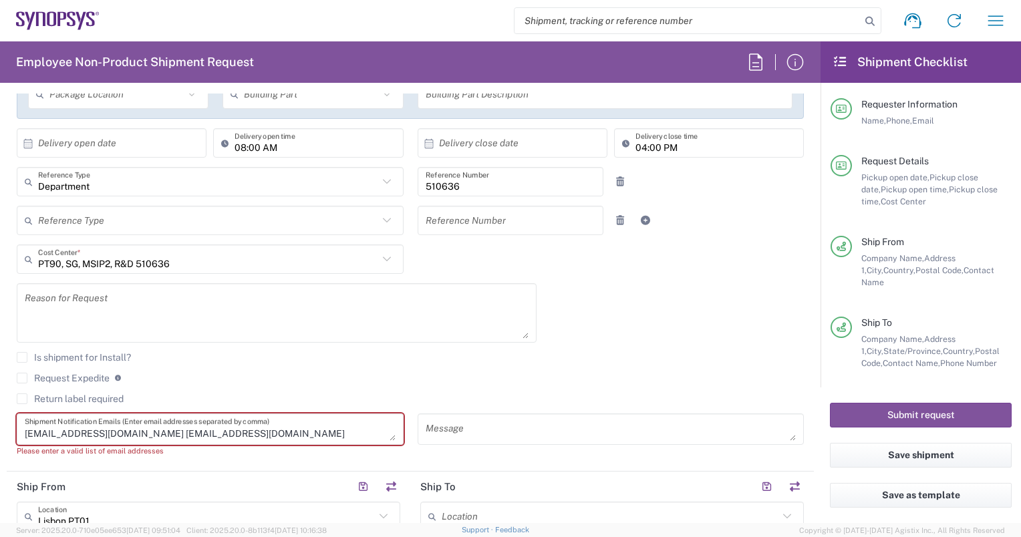
click at [229, 428] on textarea "[EMAIL_ADDRESS][DOMAIN_NAME] [EMAIL_ADDRESS][DOMAIN_NAME]" at bounding box center [210, 429] width 371 height 23
paste textarea "[EMAIL_ADDRESS][DOMAIN_NAME]"
click at [345, 361] on agx-checkbox-control "Is shipment for Install?" at bounding box center [410, 357] width 787 height 11
click at [141, 435] on textarea "[EMAIL_ADDRESS][DOMAIN_NAME] [EMAIL_ADDRESS][DOMAIN_NAME] [EMAIL_ADDRESS][DOMAI…" at bounding box center [210, 429] width 371 height 23
click at [224, 432] on textarea "[EMAIL_ADDRESS][DOMAIN_NAME] , [EMAIL_ADDRESS][DOMAIN_NAME] [EMAIL_ADDRESS][DOM…" at bounding box center [210, 429] width 371 height 23
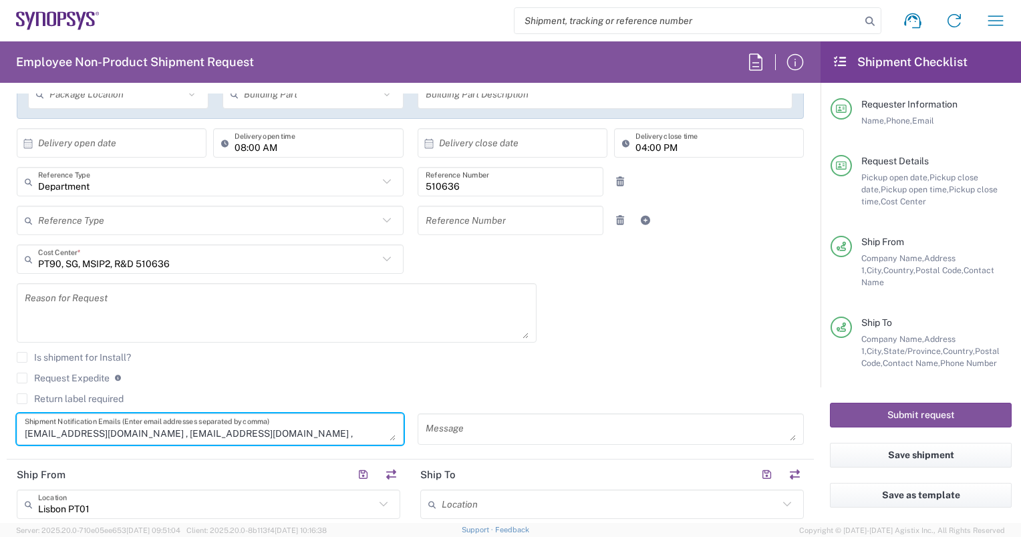
type textarea "[EMAIL_ADDRESS][DOMAIN_NAME] , [EMAIL_ADDRESS][DOMAIN_NAME] , [EMAIL_ADDRESS][D…"
click at [368, 361] on div "Is shipment for Install?" at bounding box center [410, 362] width 787 height 20
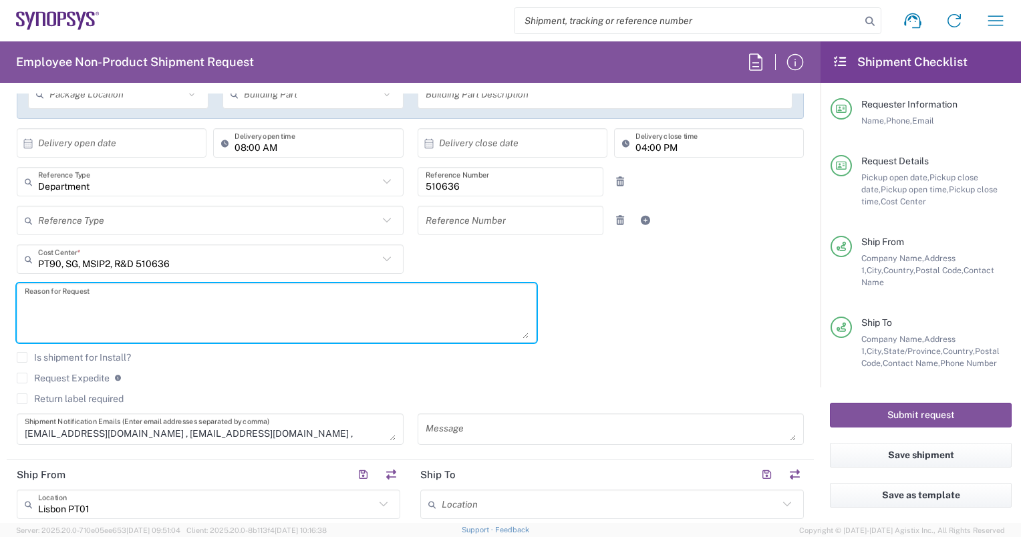
click at [29, 309] on textarea at bounding box center [277, 312] width 504 height 51
paste textarea "The samples will be used on ESD/LU testing."
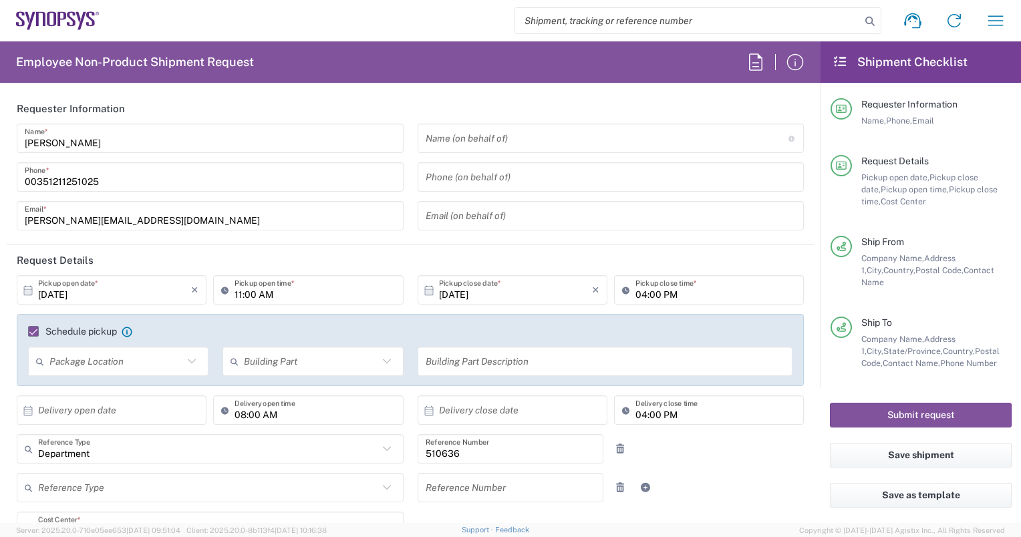
scroll to position [0, 0]
type textarea "The samples will be used on ESD/LU testing."
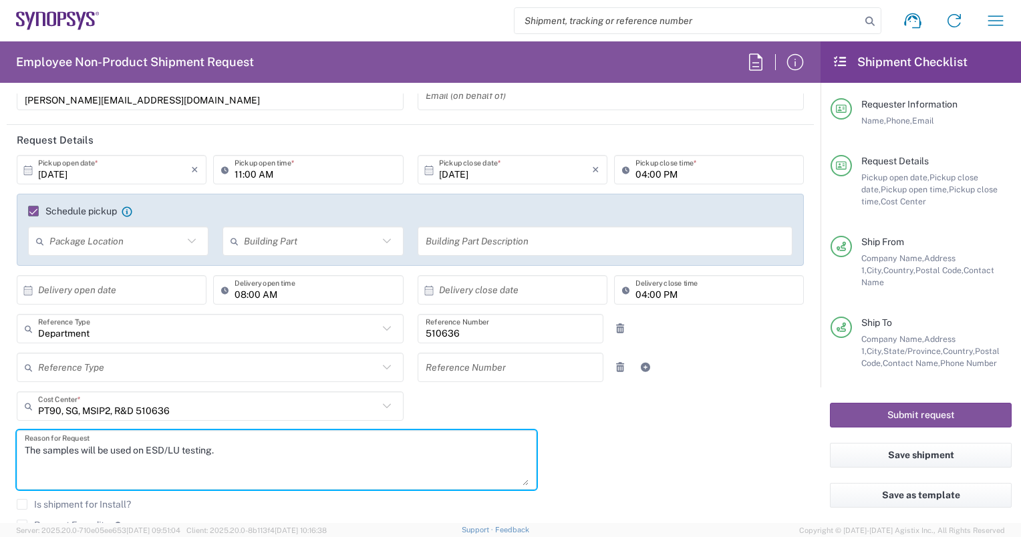
scroll to position [134, 0]
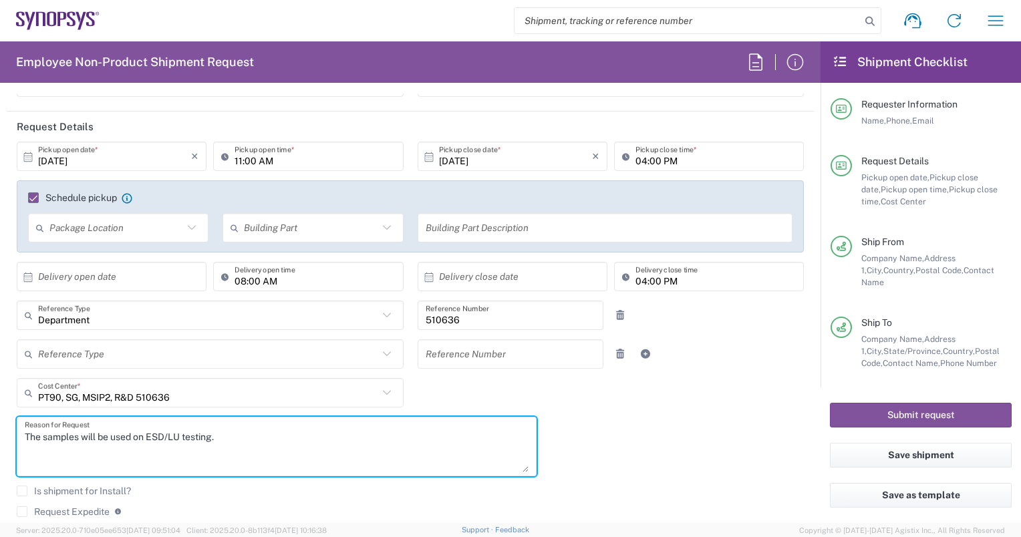
click at [190, 227] on icon at bounding box center [192, 227] width 8 height 5
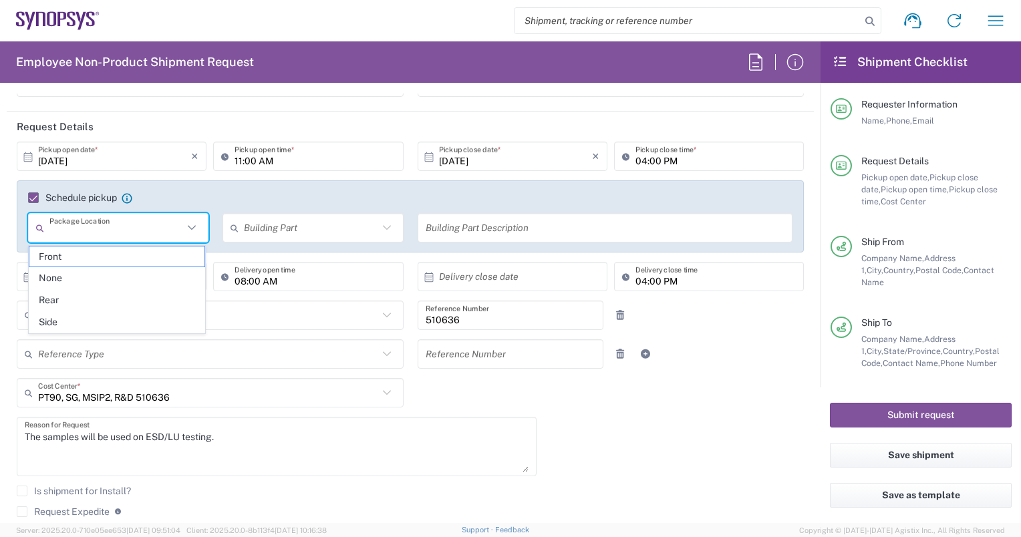
click at [190, 227] on icon at bounding box center [192, 227] width 8 height 5
click at [636, 397] on div "[DATE] × Pickup open date * Cancel Apply 11:00 AM Pickup open time * [DATE] × P…" at bounding box center [410, 365] width 801 height 446
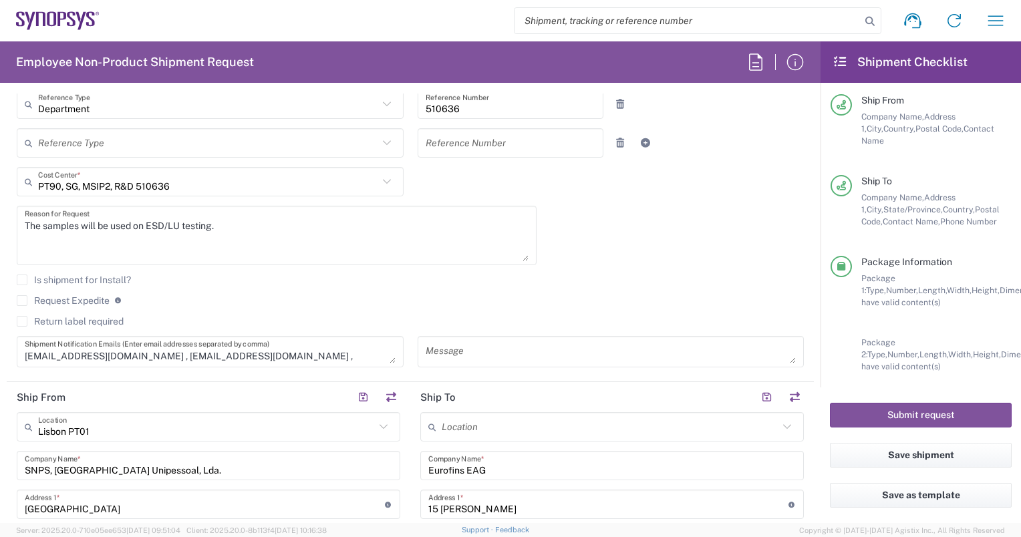
scroll to position [468, 0]
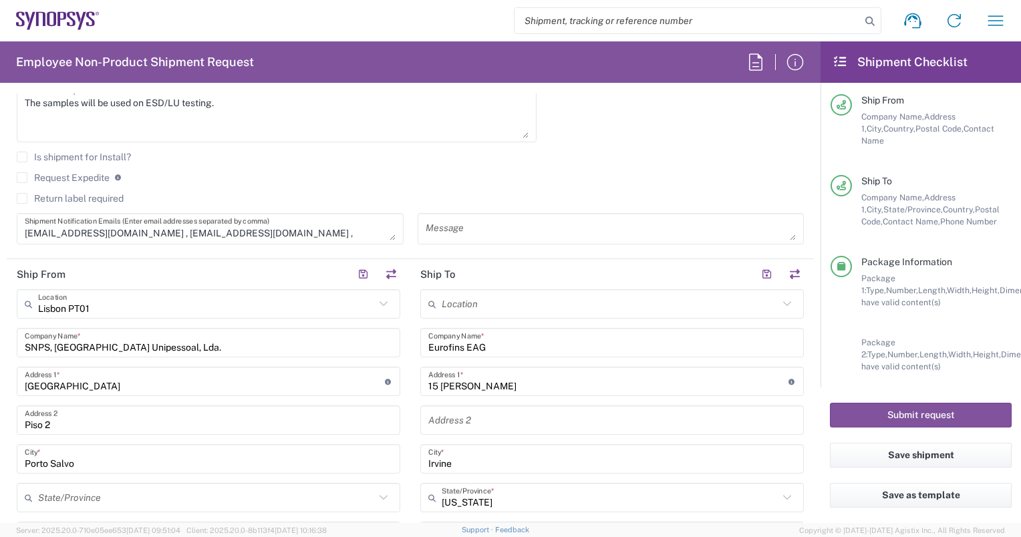
click at [779, 305] on icon at bounding box center [786, 303] width 17 height 17
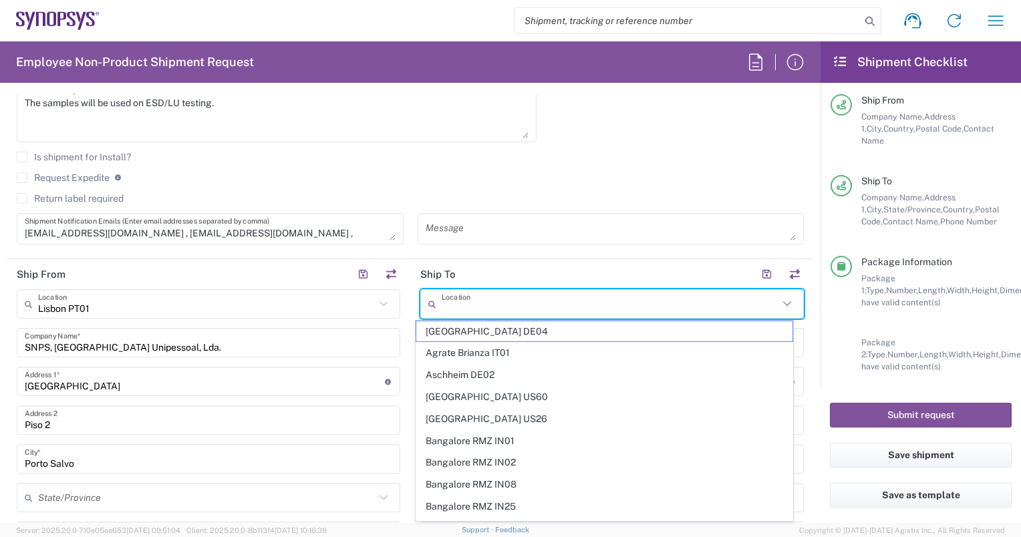
click at [679, 174] on agx-checkbox-control "Request Expedite If expedite is checked you will be unable to rate and book thi…" at bounding box center [410, 178] width 787 height 12
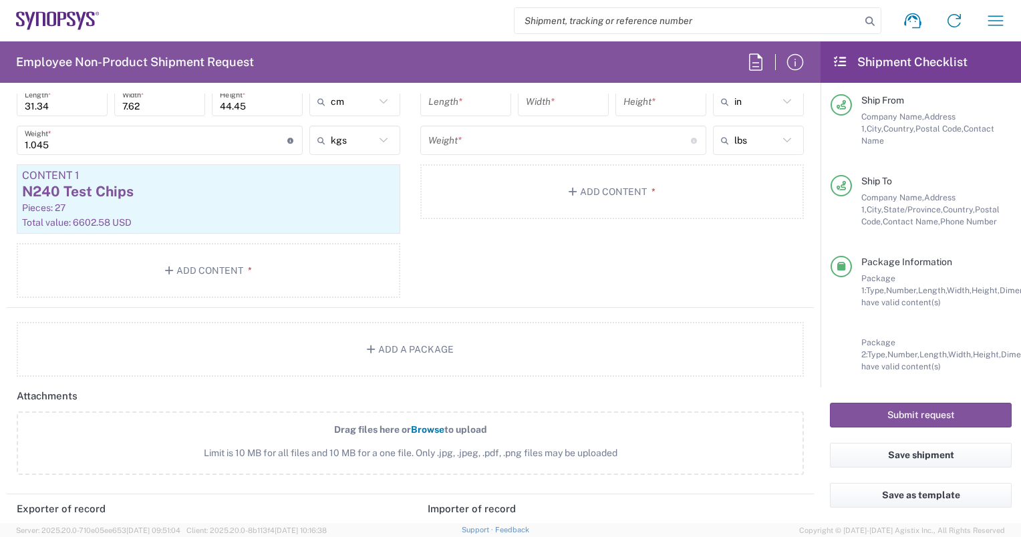
scroll to position [1336, 0]
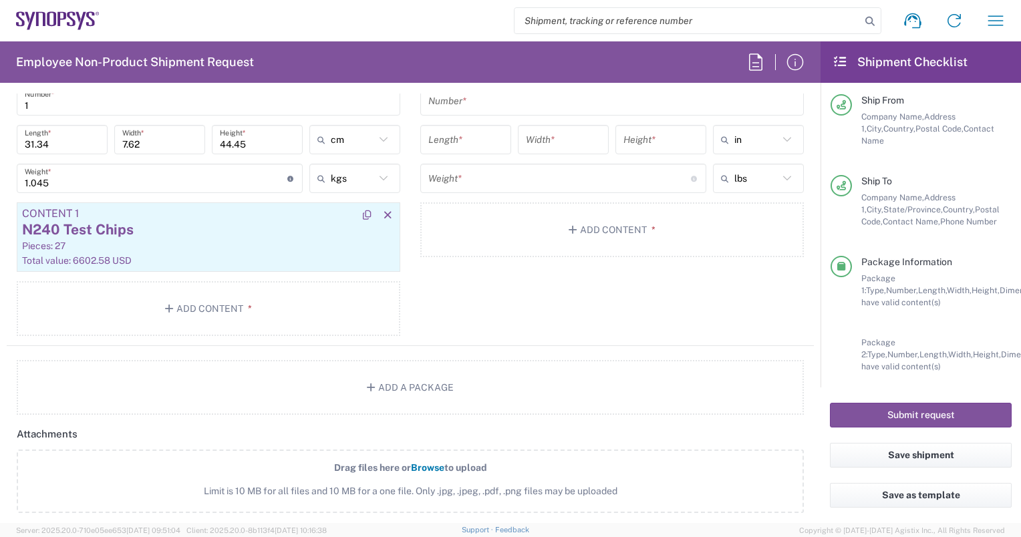
click at [206, 220] on div "N240 Test Chips" at bounding box center [208, 230] width 373 height 20
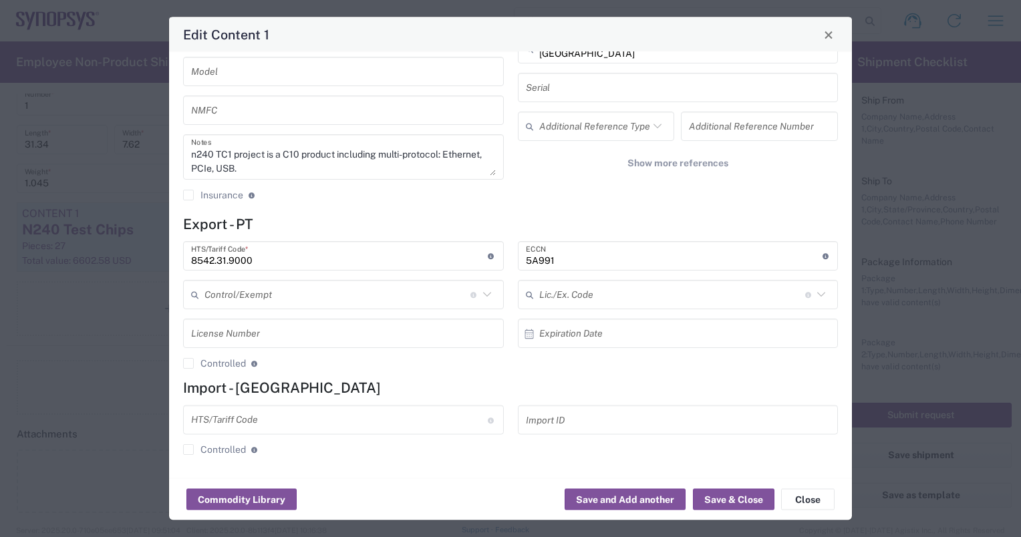
scroll to position [0, 0]
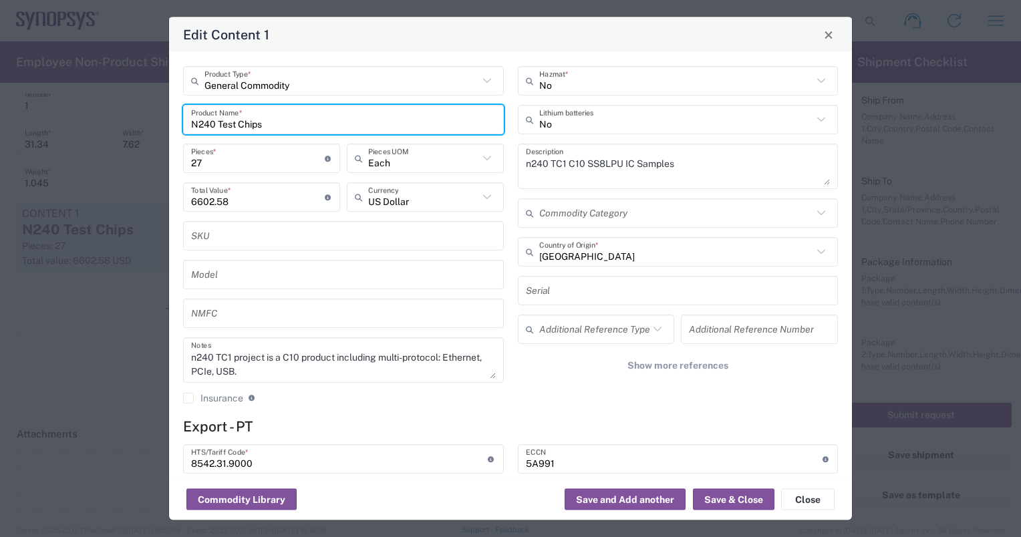
click at [263, 122] on input "N240 Test Chips" at bounding box center [343, 119] width 305 height 23
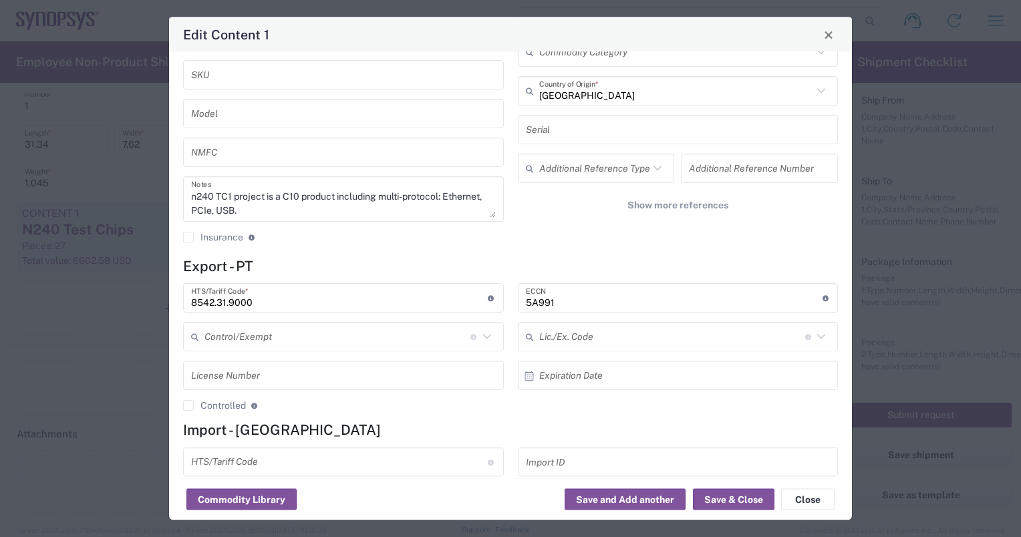
scroll to position [202, 0]
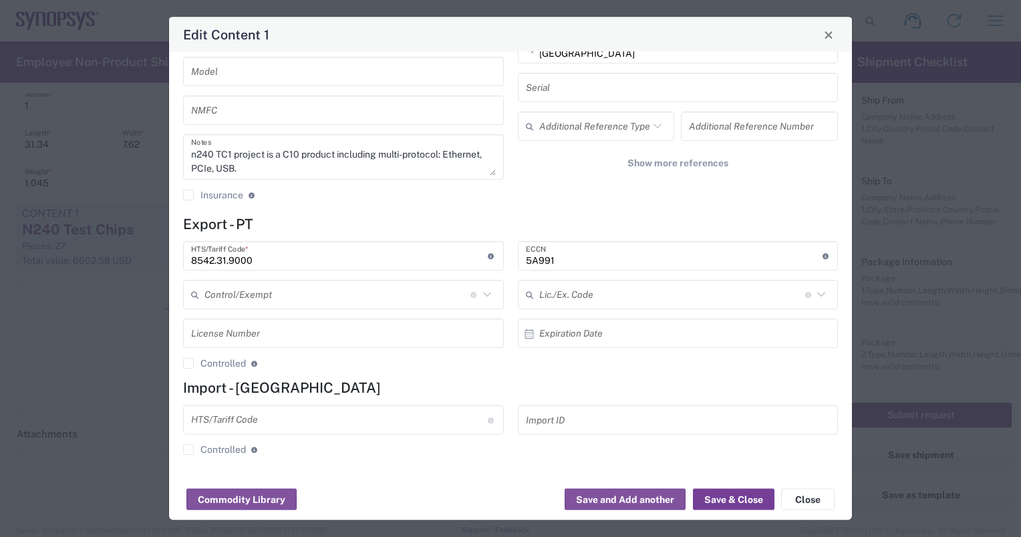
type input "N240 Test Chip"
click at [711, 497] on button "Save & Close" at bounding box center [733, 499] width 81 height 21
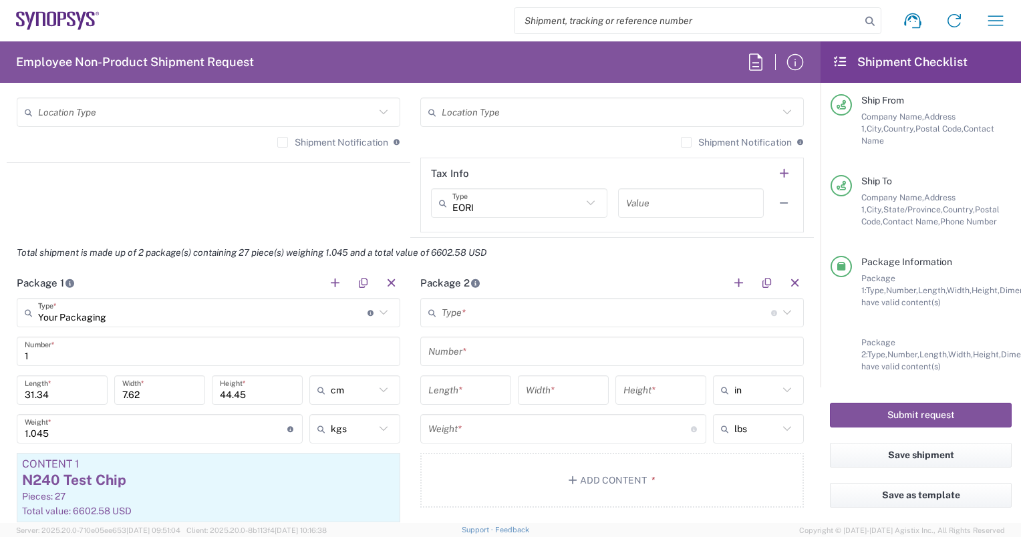
scroll to position [1136, 0]
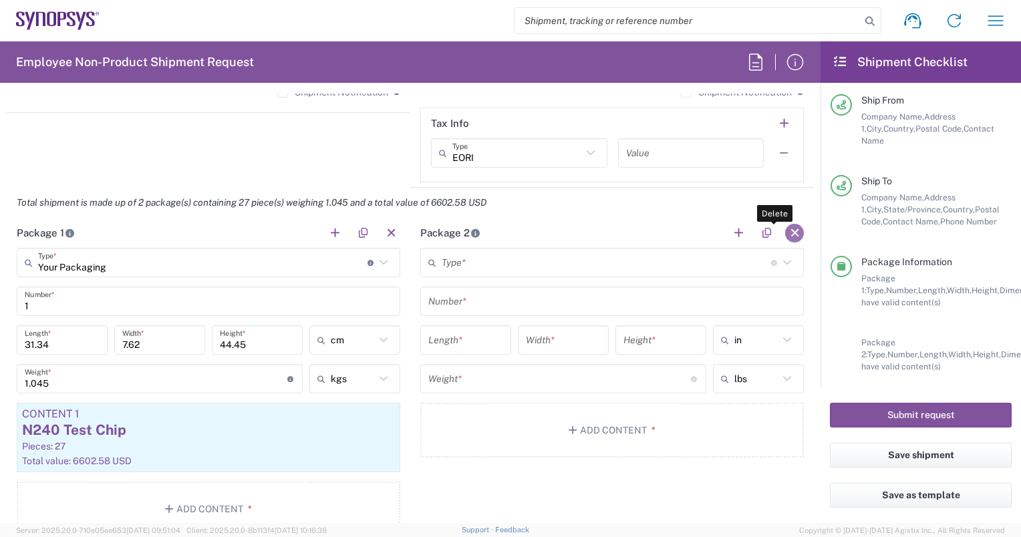
click at [785, 235] on button "button" at bounding box center [794, 233] width 19 height 19
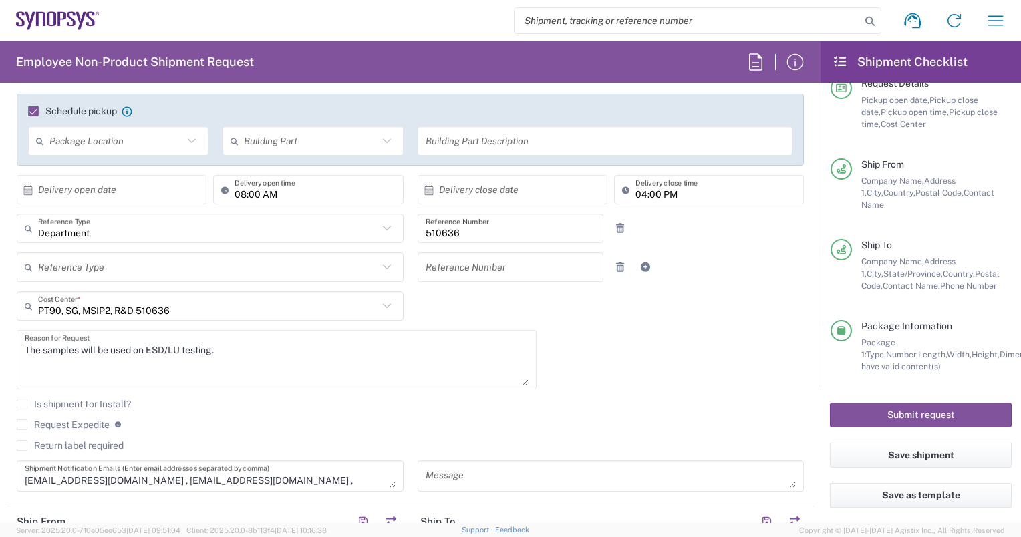
scroll to position [334, 0]
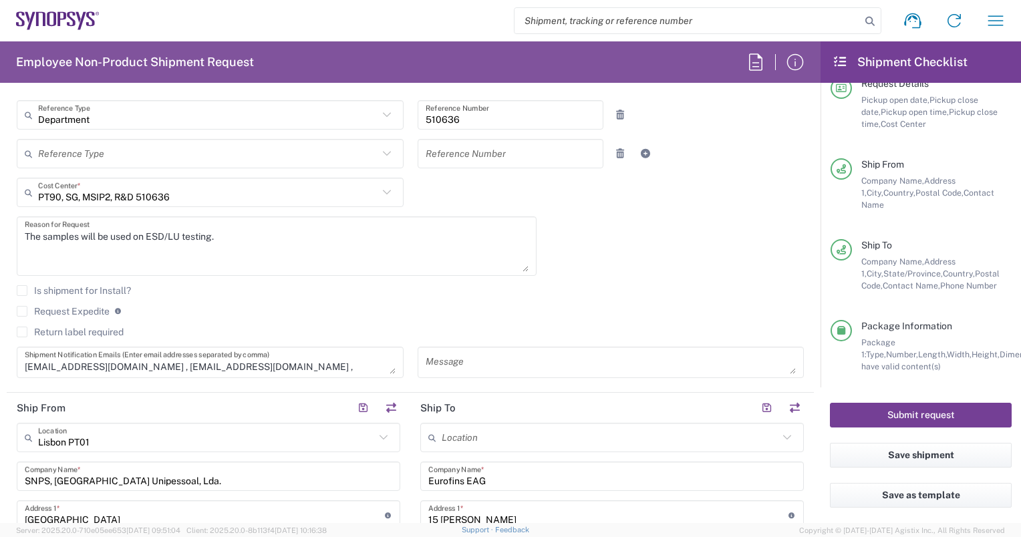
click at [933, 417] on button "Submit request" at bounding box center [921, 415] width 182 height 25
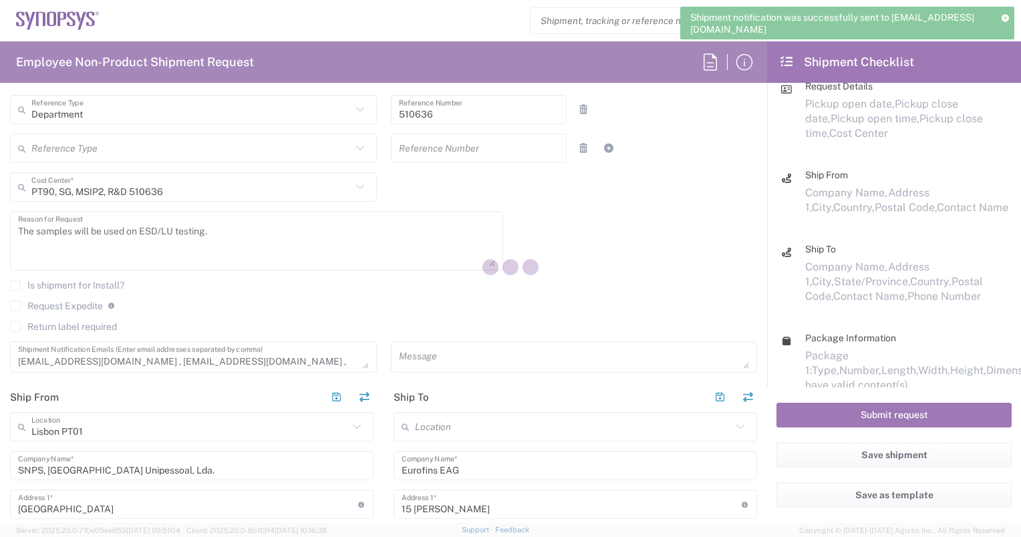
scroll to position [110, 0]
